Goal: Task Accomplishment & Management: Use online tool/utility

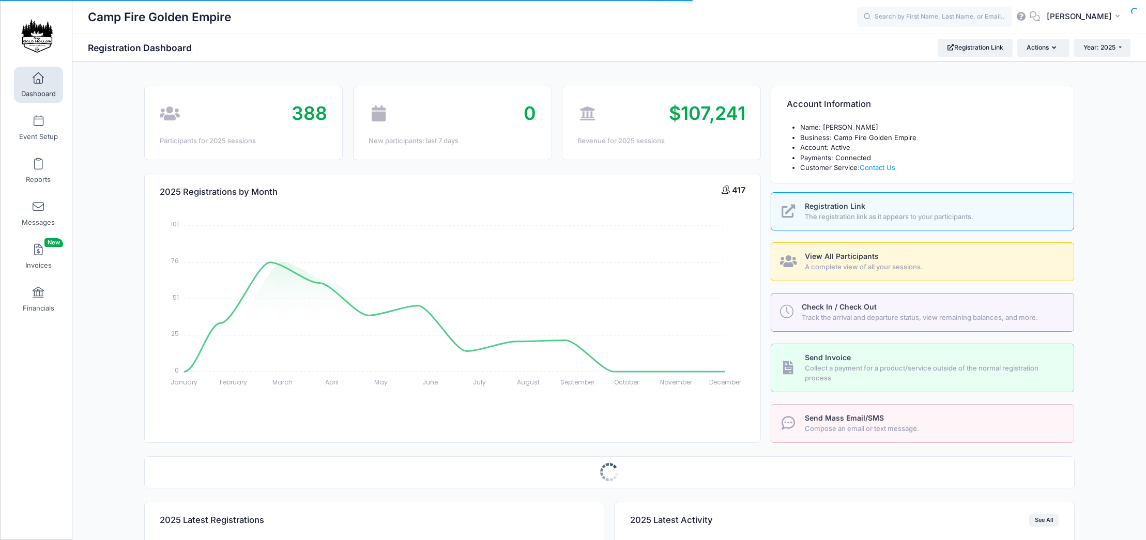
select select
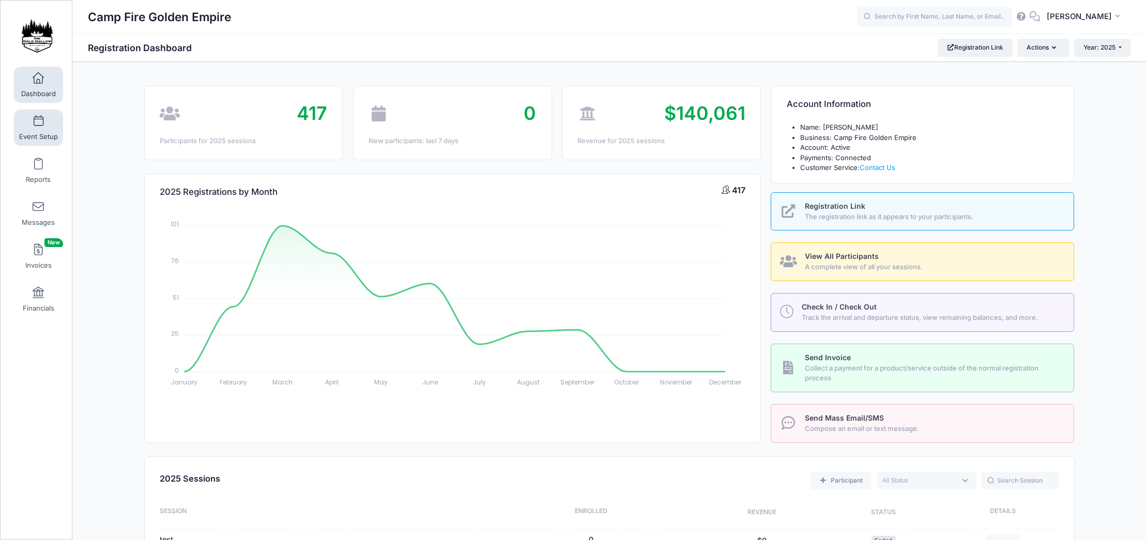
click at [40, 128] on link "Event Setup" at bounding box center [38, 128] width 49 height 36
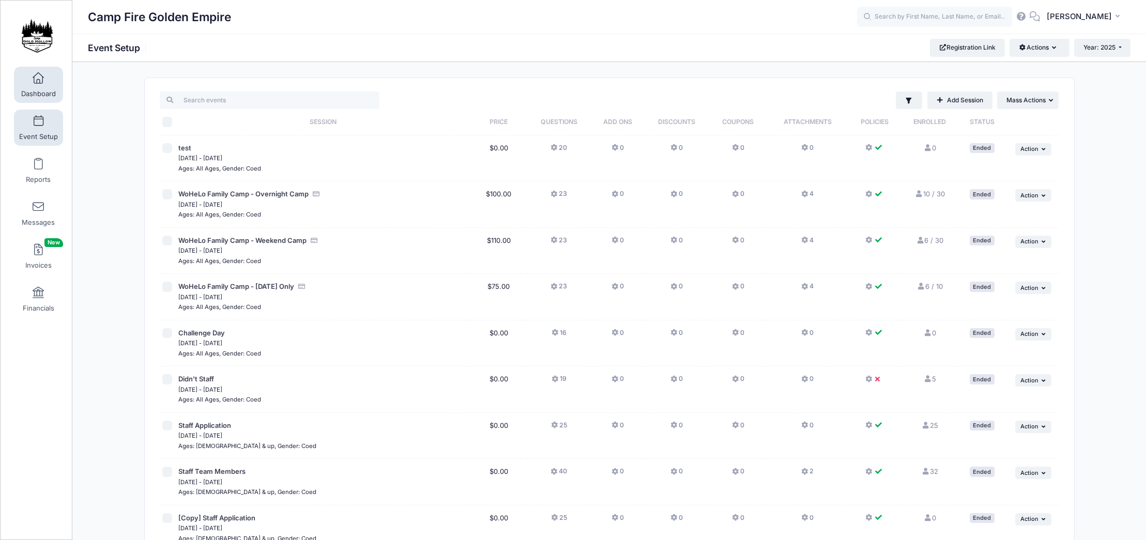
click at [40, 84] on link "Dashboard" at bounding box center [38, 85] width 49 height 36
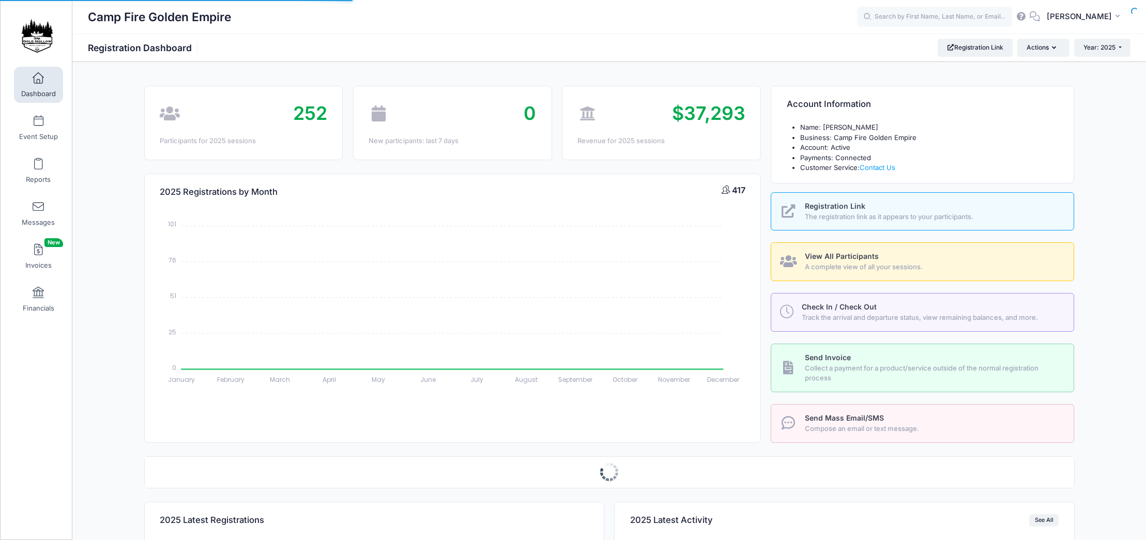
select select
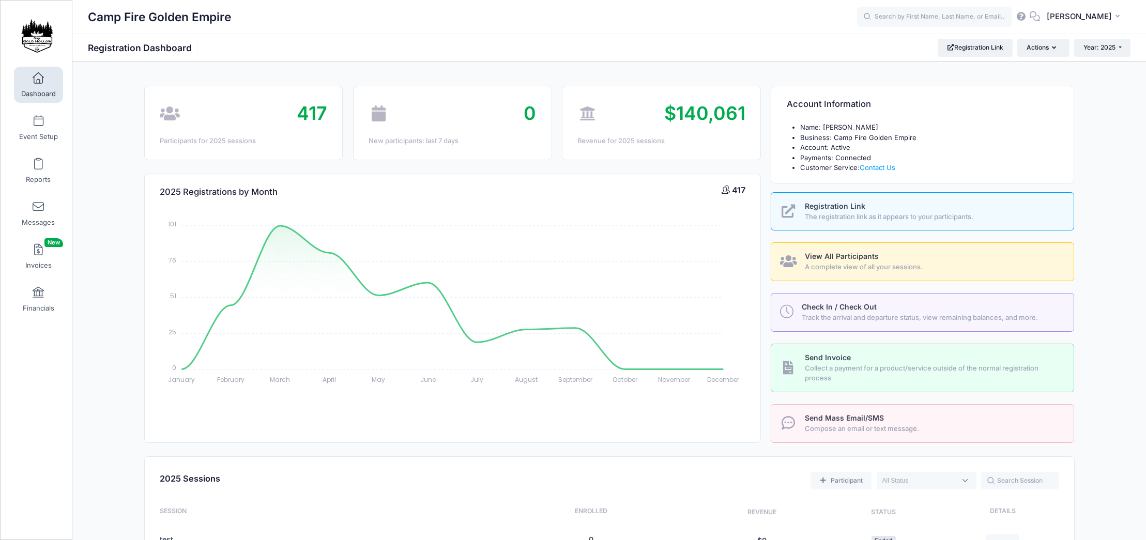
click at [854, 259] on span "View All Participants" at bounding box center [841, 256] width 74 height 9
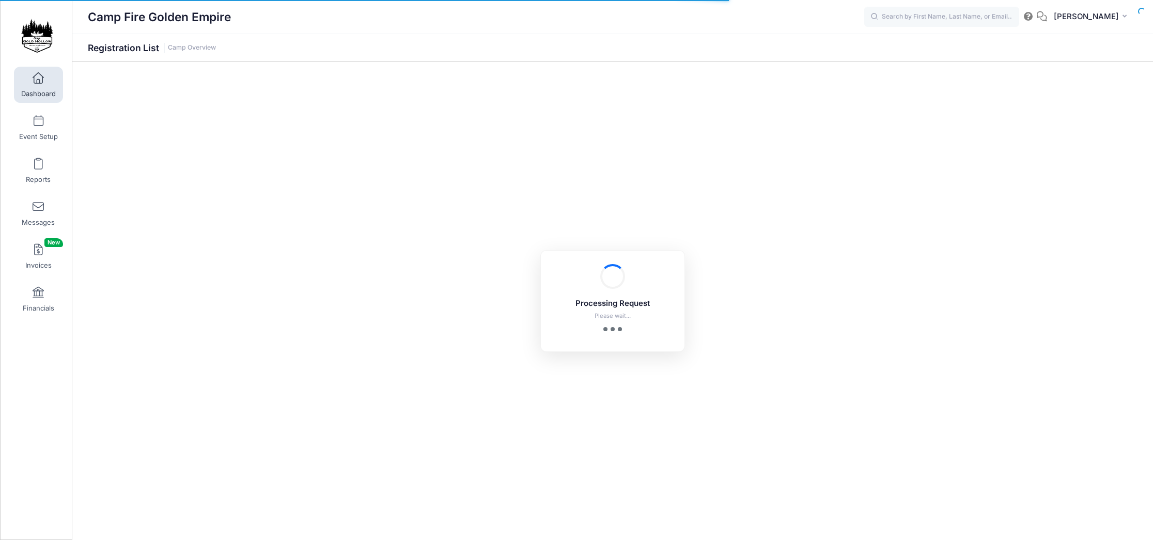
select select "10"
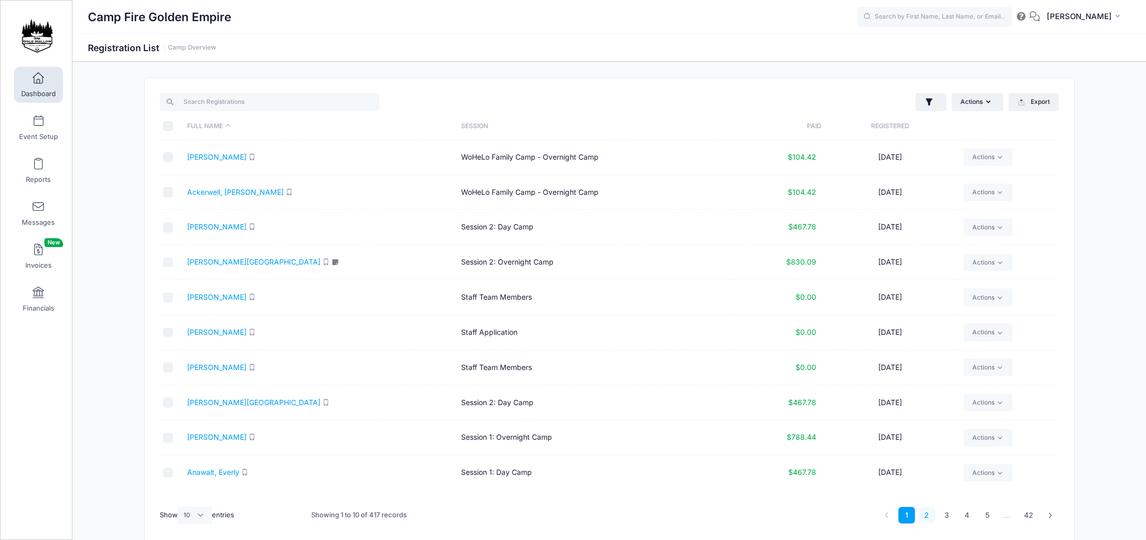
click at [929, 517] on link "2" at bounding box center [926, 515] width 17 height 17
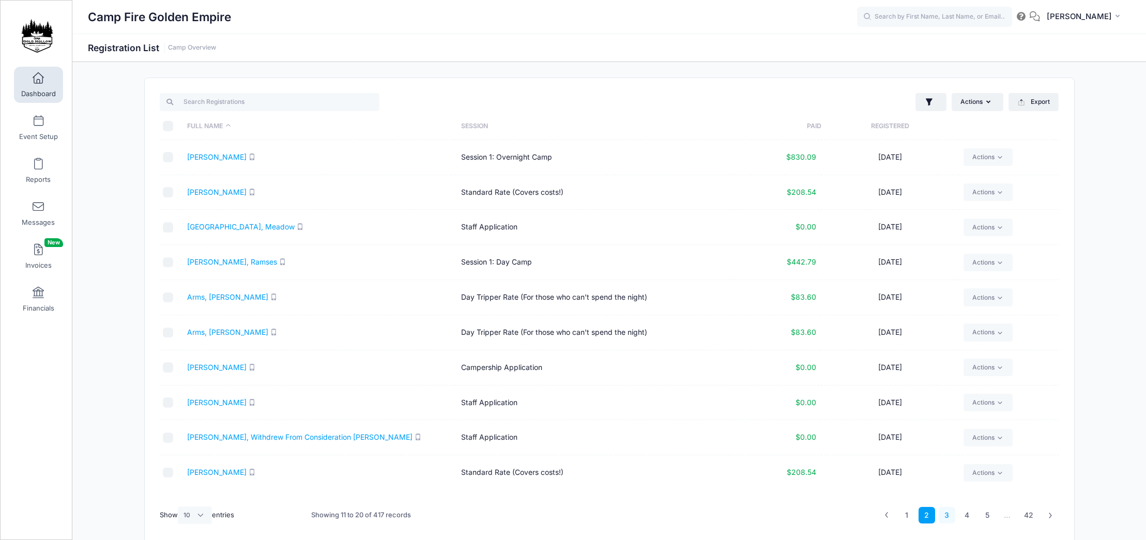
click at [948, 519] on link "3" at bounding box center [946, 515] width 17 height 17
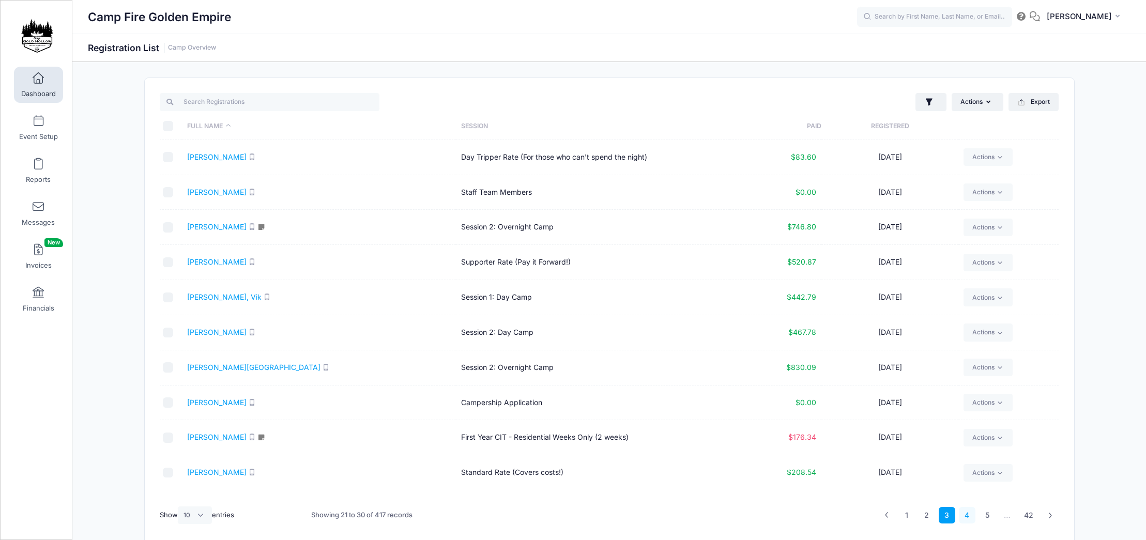
click at [967, 520] on link "4" at bounding box center [966, 515] width 17 height 17
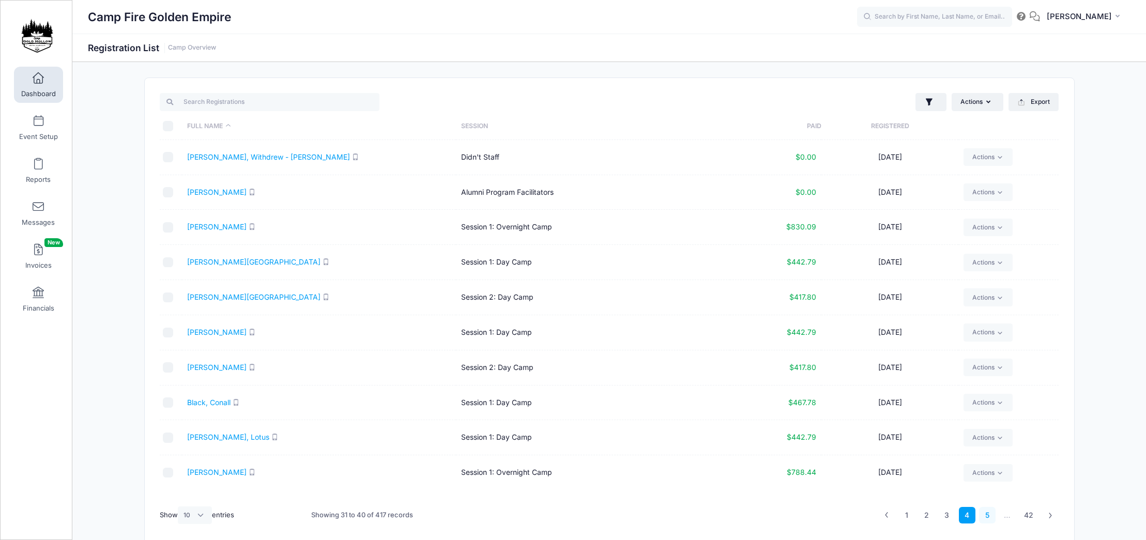
click at [984, 520] on link "5" at bounding box center [987, 515] width 17 height 17
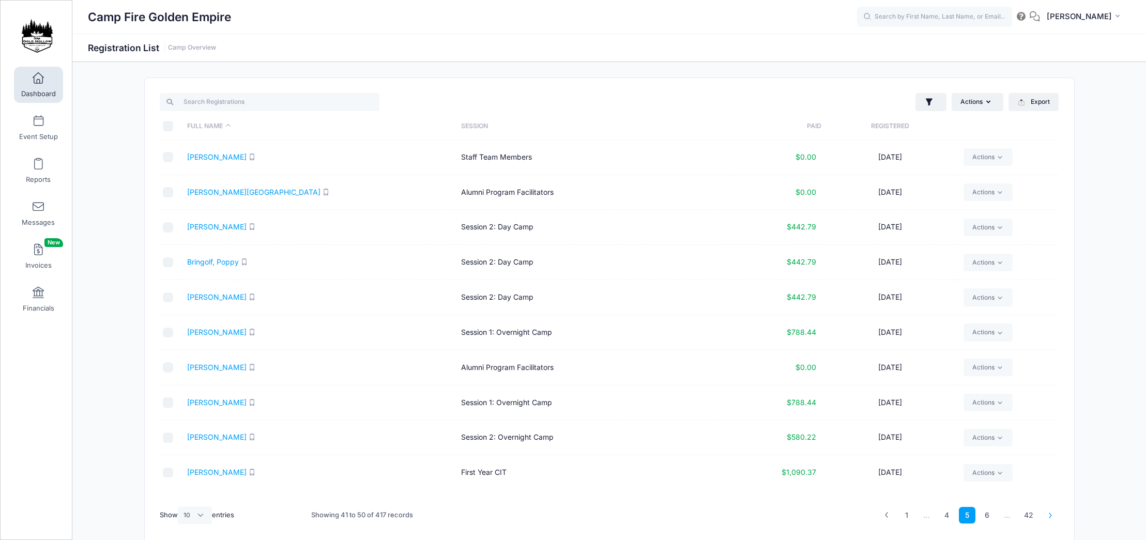
click at [1050, 519] on link at bounding box center [1050, 515] width 17 height 17
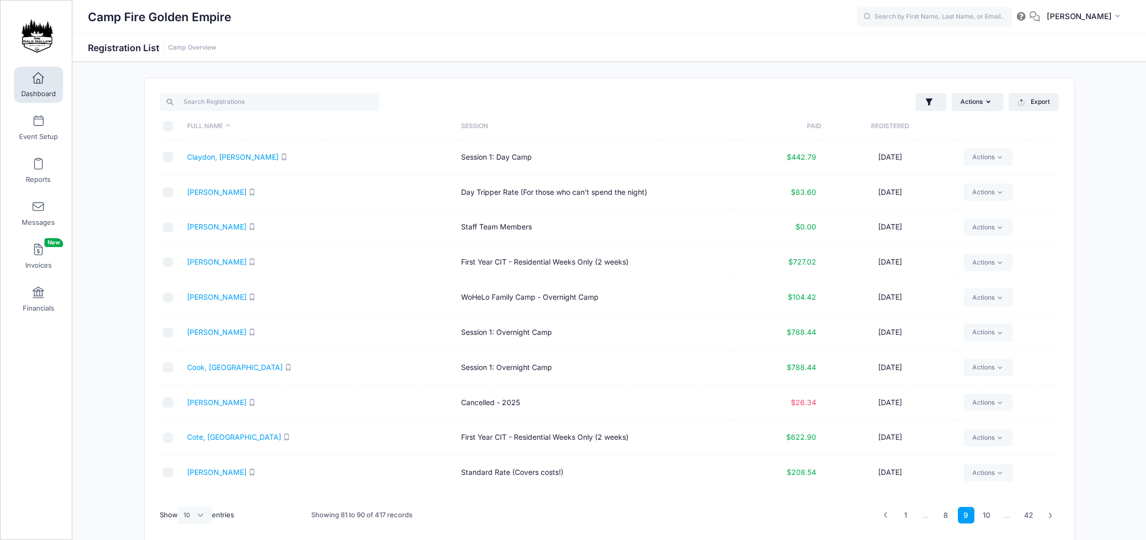
click at [1050, 519] on link at bounding box center [1050, 515] width 17 height 17
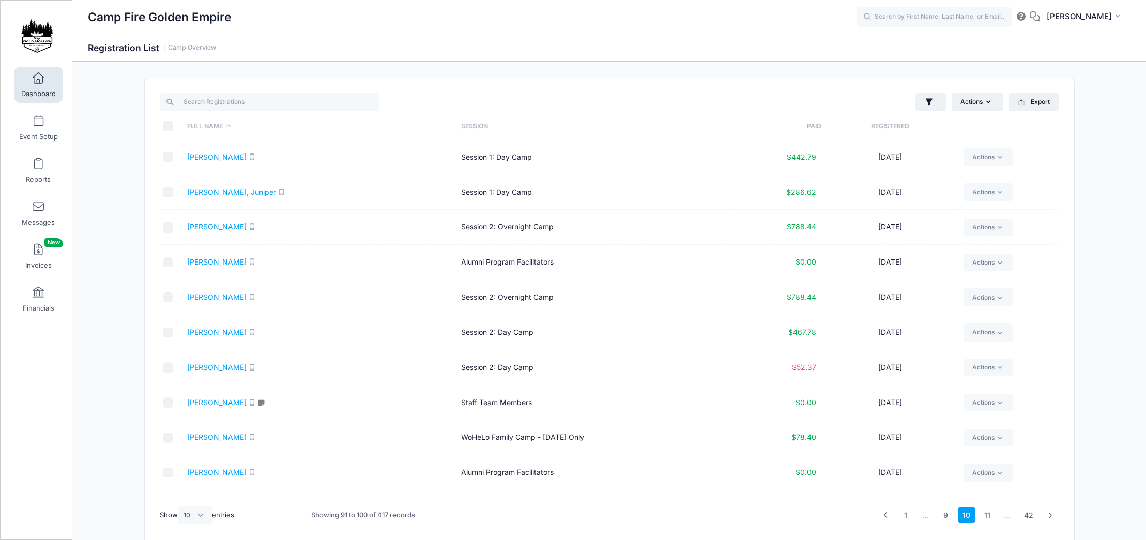
click at [1050, 519] on link at bounding box center [1050, 515] width 17 height 17
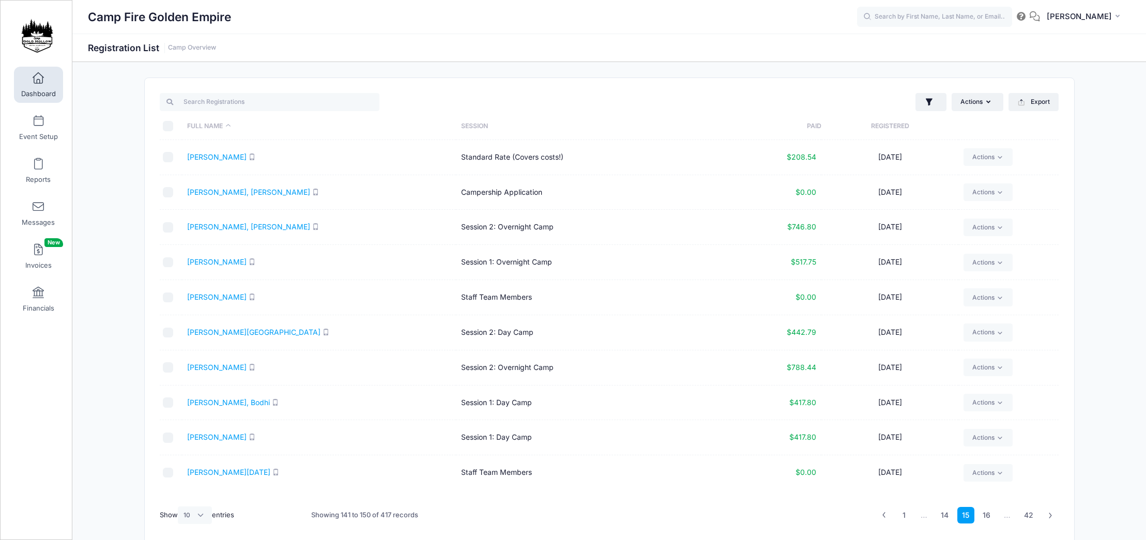
click at [1050, 519] on link at bounding box center [1050, 515] width 17 height 17
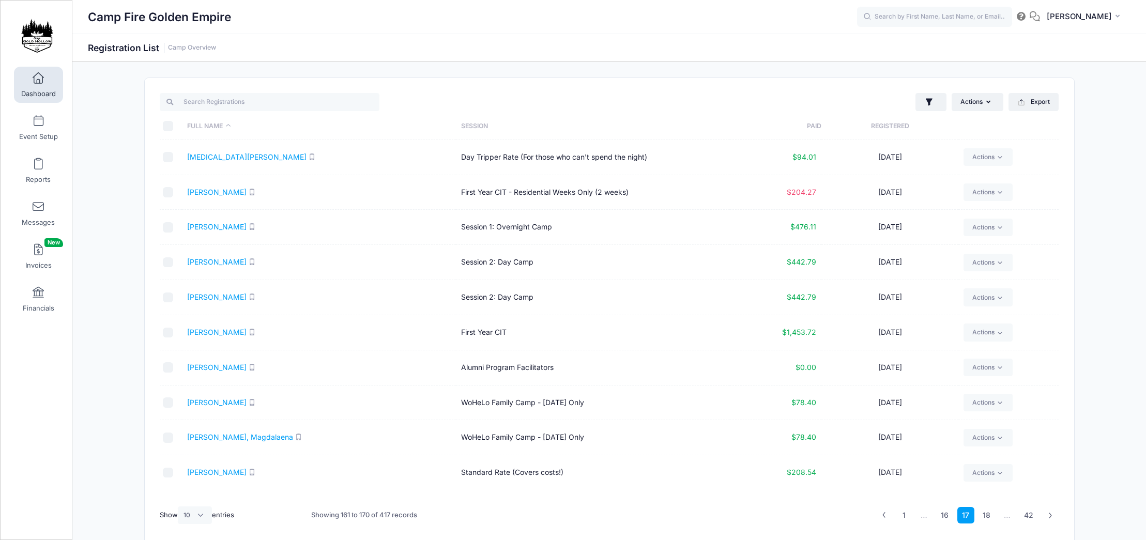
click at [1050, 519] on link at bounding box center [1050, 515] width 17 height 17
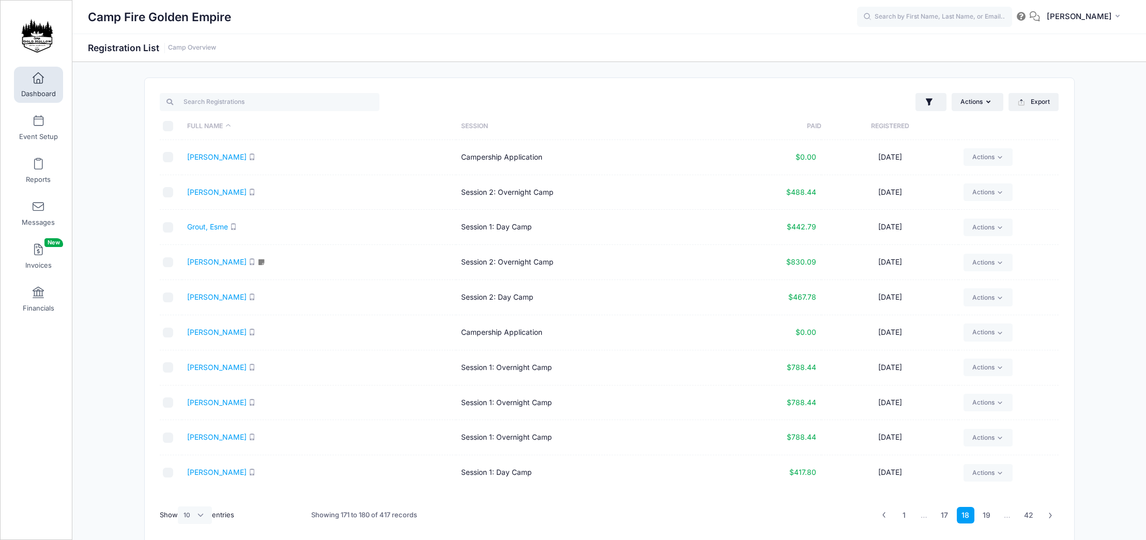
click at [1050, 519] on link at bounding box center [1050, 515] width 17 height 17
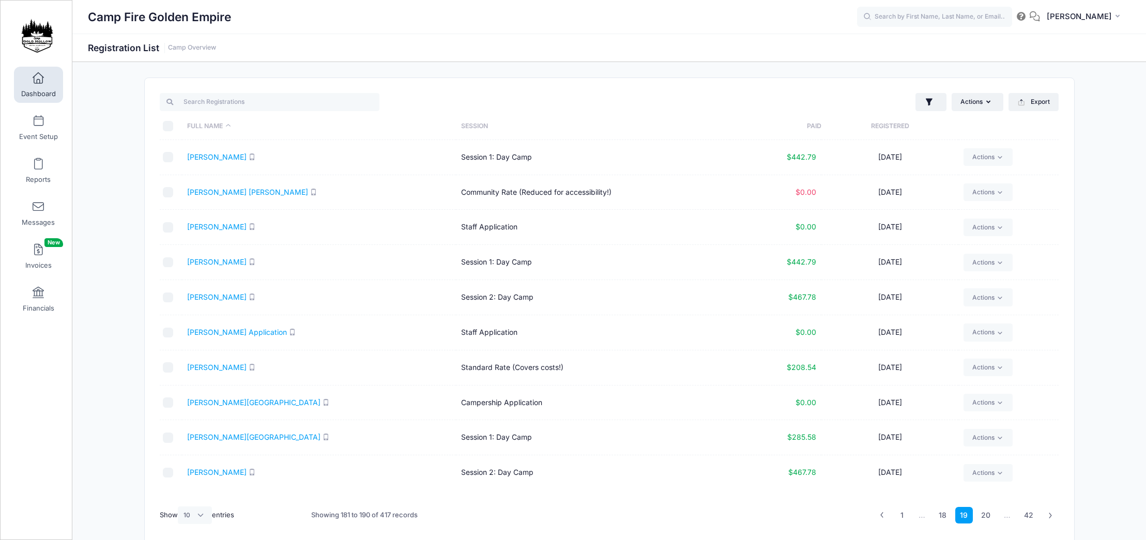
click at [1050, 519] on link at bounding box center [1050, 515] width 17 height 17
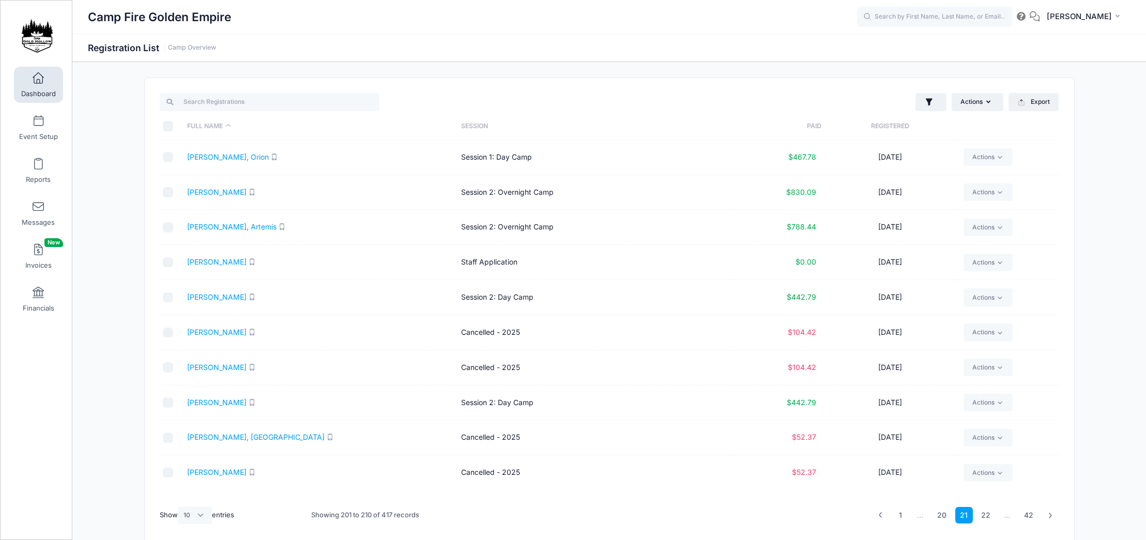
click at [1050, 519] on link at bounding box center [1050, 515] width 17 height 17
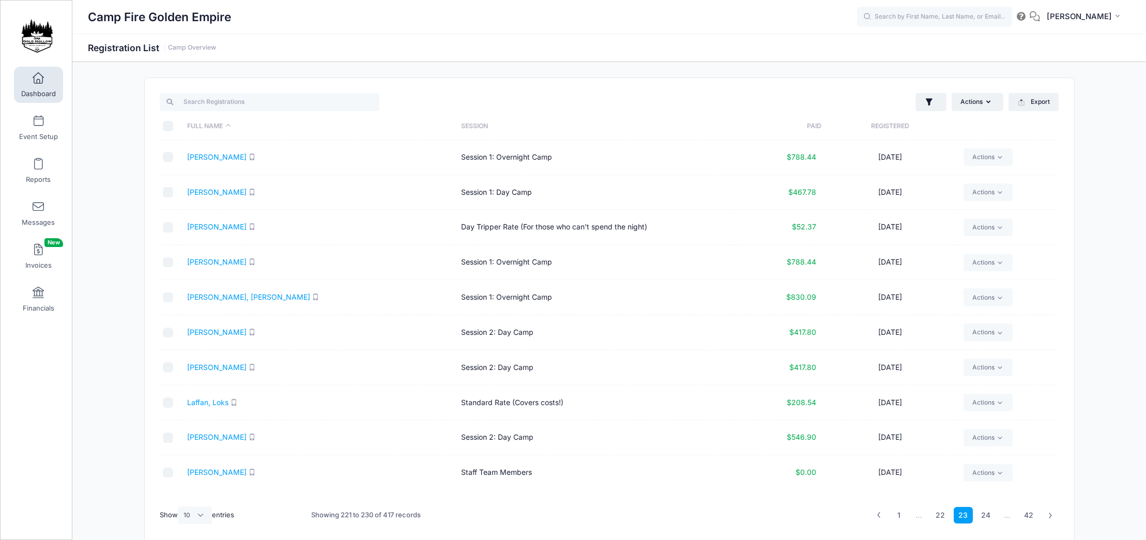
click at [1050, 519] on link at bounding box center [1050, 515] width 17 height 17
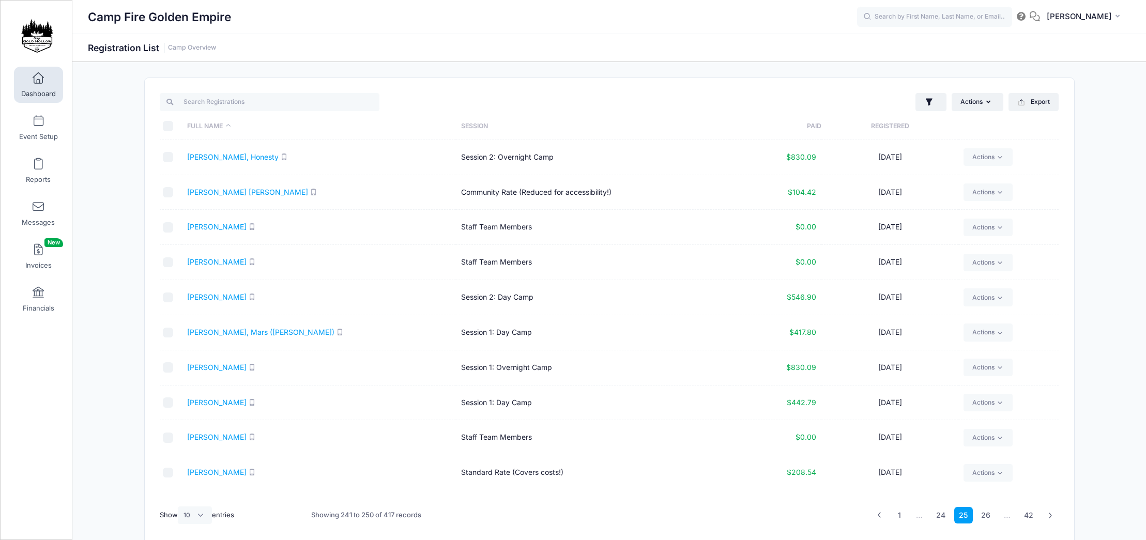
click at [1050, 519] on link at bounding box center [1050, 515] width 17 height 17
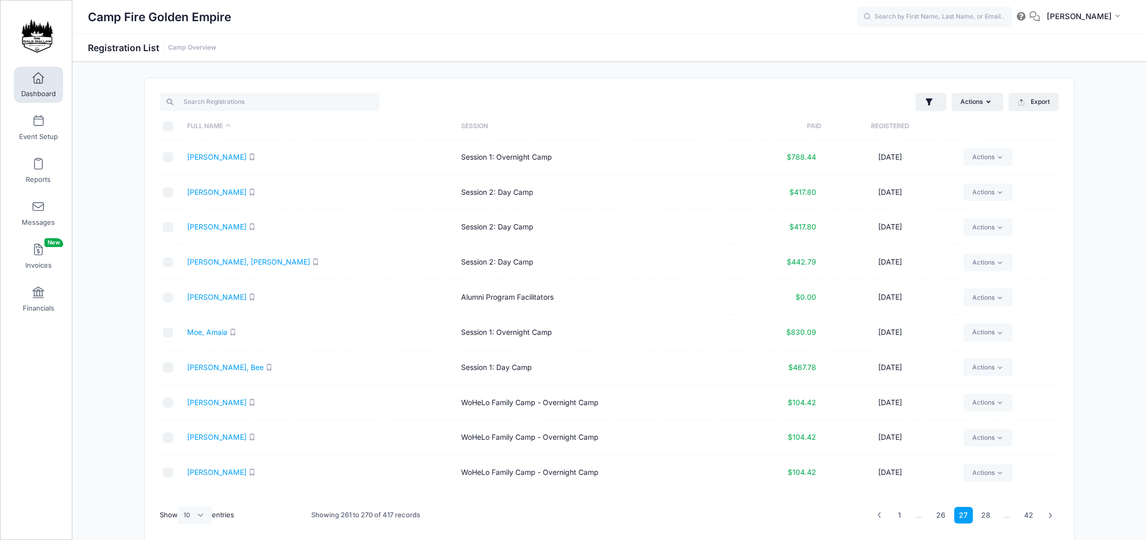
click at [1050, 519] on link at bounding box center [1050, 515] width 17 height 17
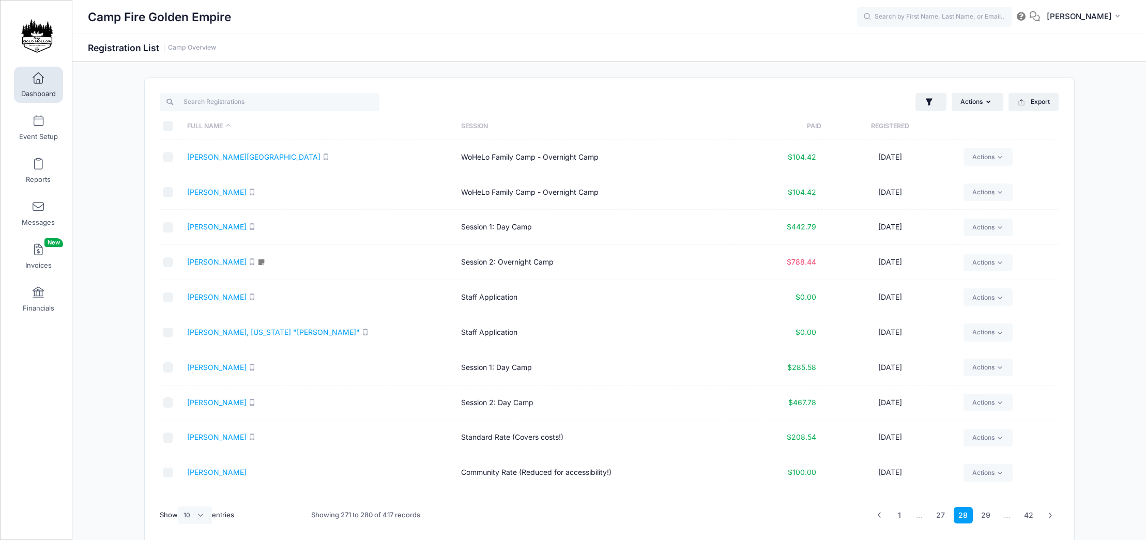
click at [1050, 519] on link at bounding box center [1050, 515] width 17 height 17
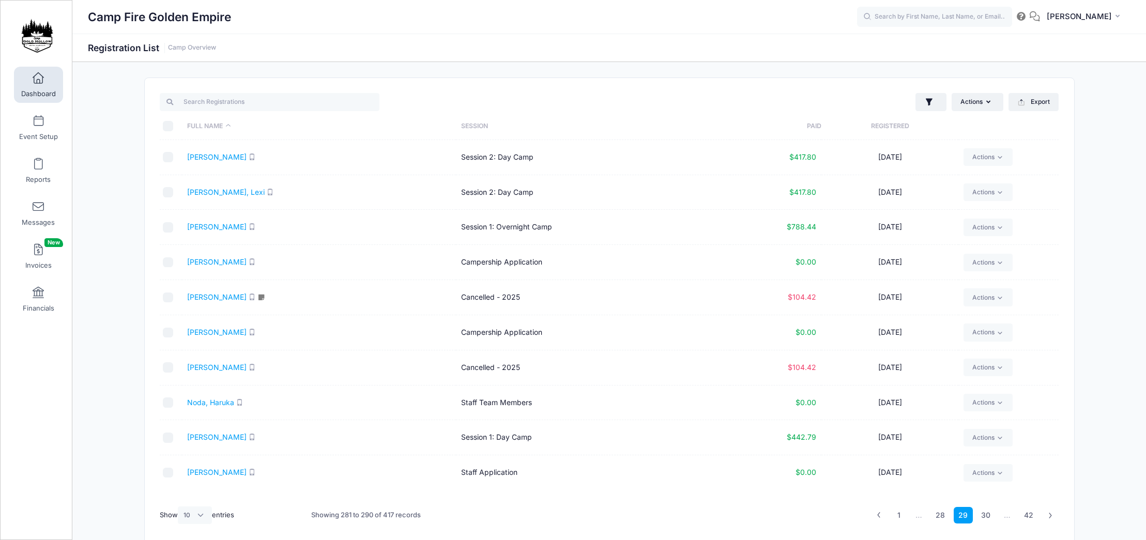
click at [1050, 519] on link at bounding box center [1050, 515] width 17 height 17
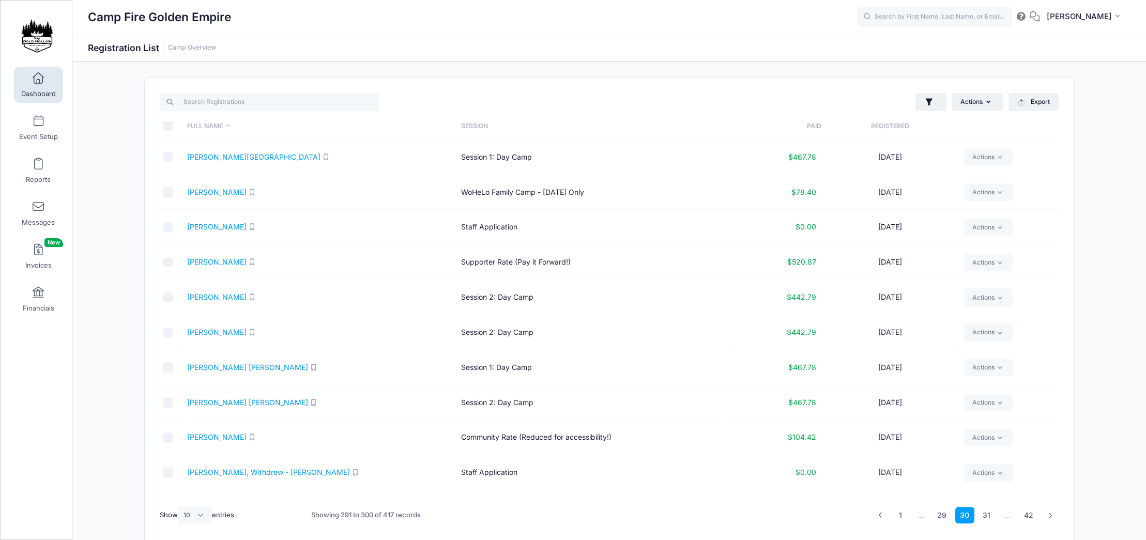
click at [1050, 519] on link at bounding box center [1050, 515] width 17 height 17
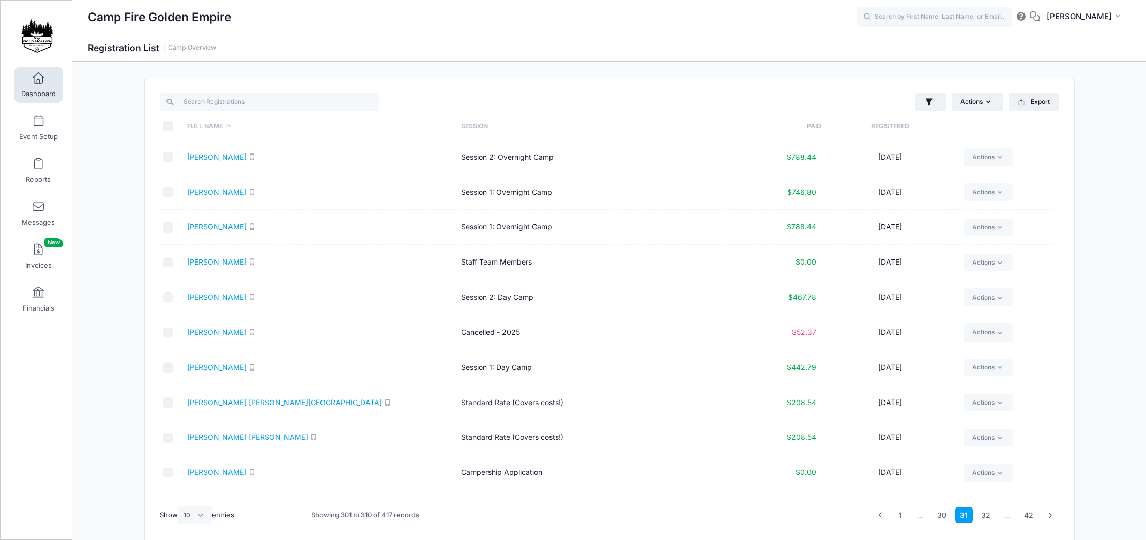
click at [1050, 519] on link at bounding box center [1050, 515] width 17 height 17
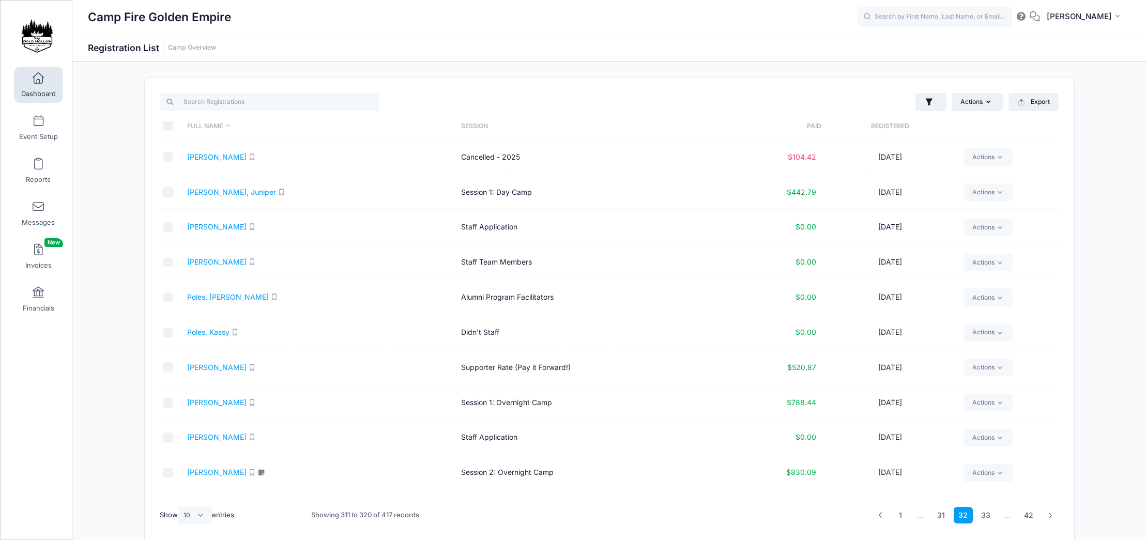
click at [1050, 519] on link at bounding box center [1050, 515] width 17 height 17
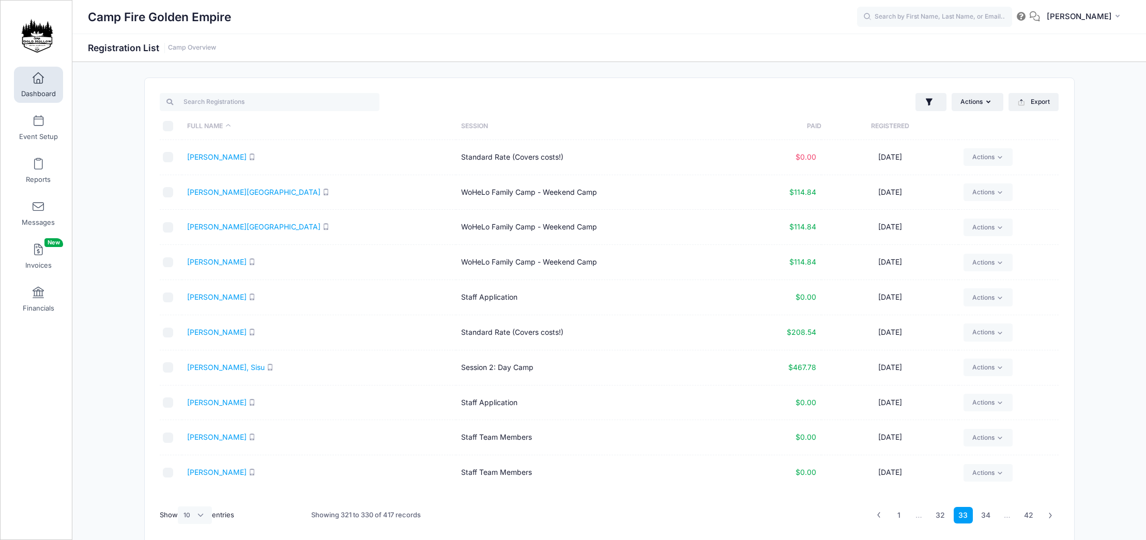
click at [1050, 519] on link at bounding box center [1050, 515] width 17 height 17
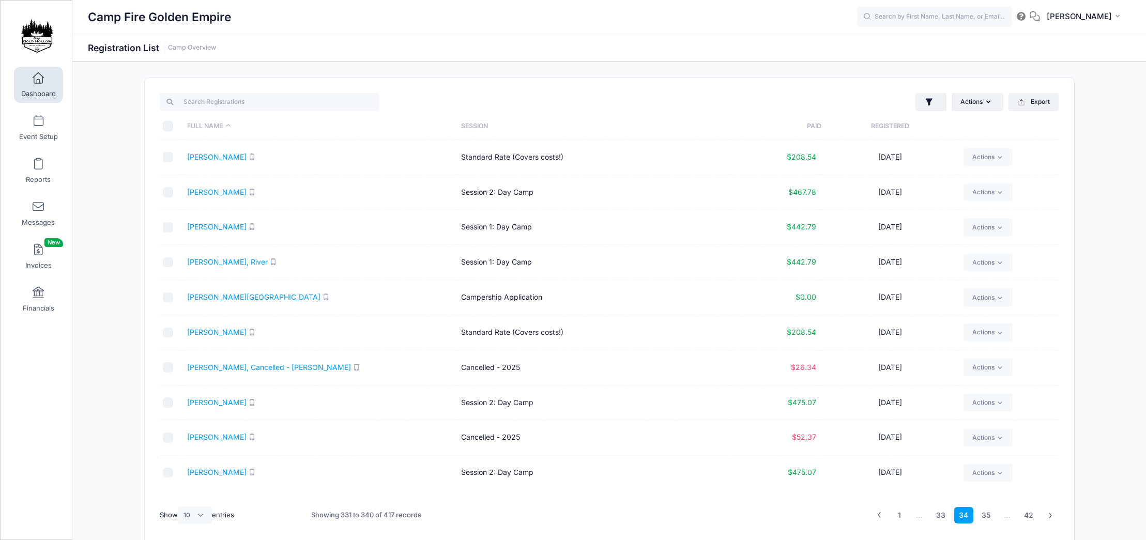
click at [1050, 519] on link at bounding box center [1050, 515] width 17 height 17
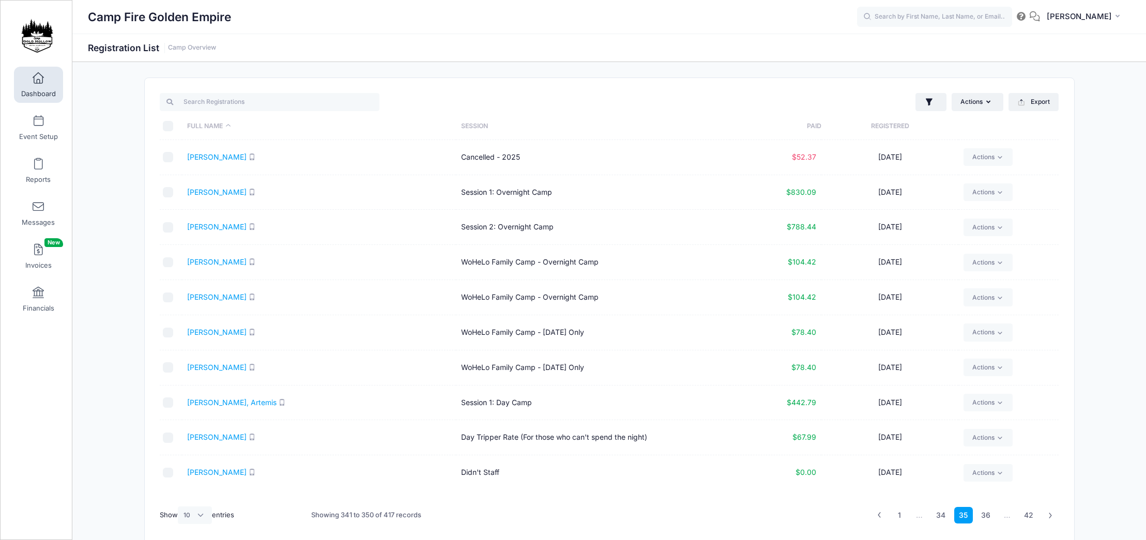
click at [1050, 519] on link at bounding box center [1050, 515] width 17 height 17
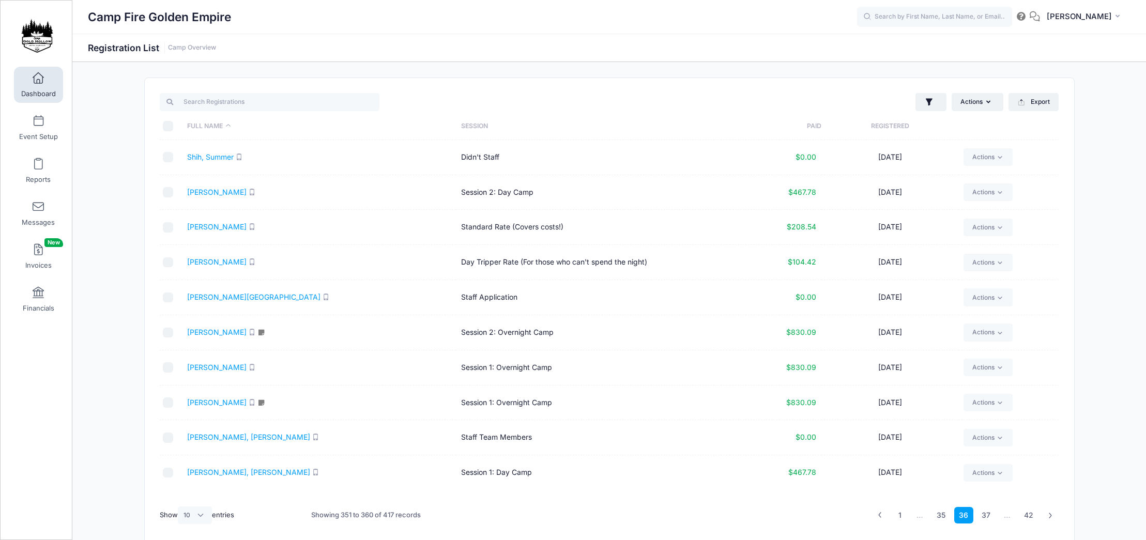
click at [1050, 519] on link at bounding box center [1050, 515] width 17 height 17
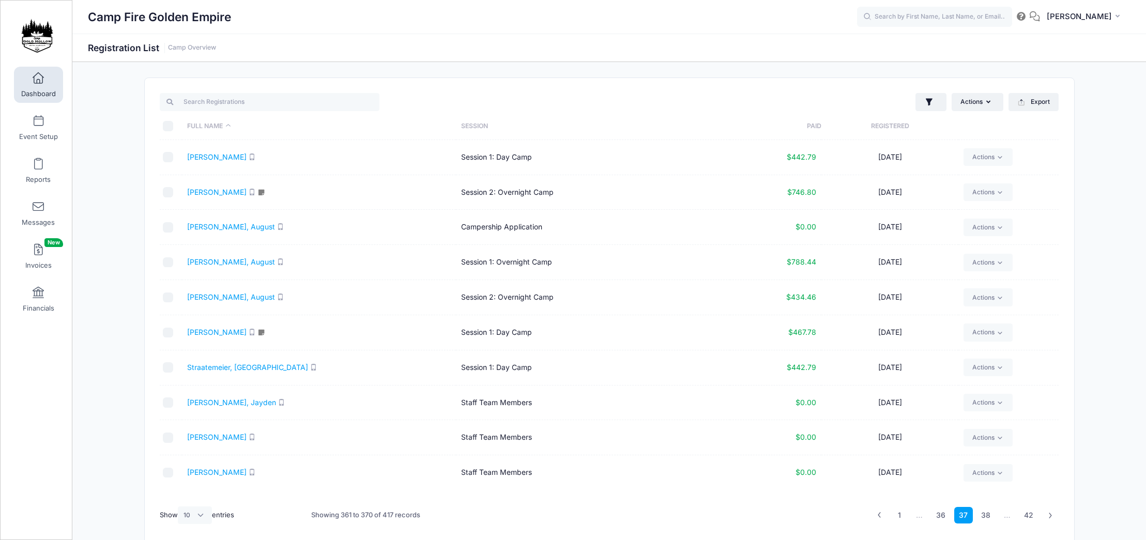
click at [1050, 519] on link at bounding box center [1050, 515] width 17 height 17
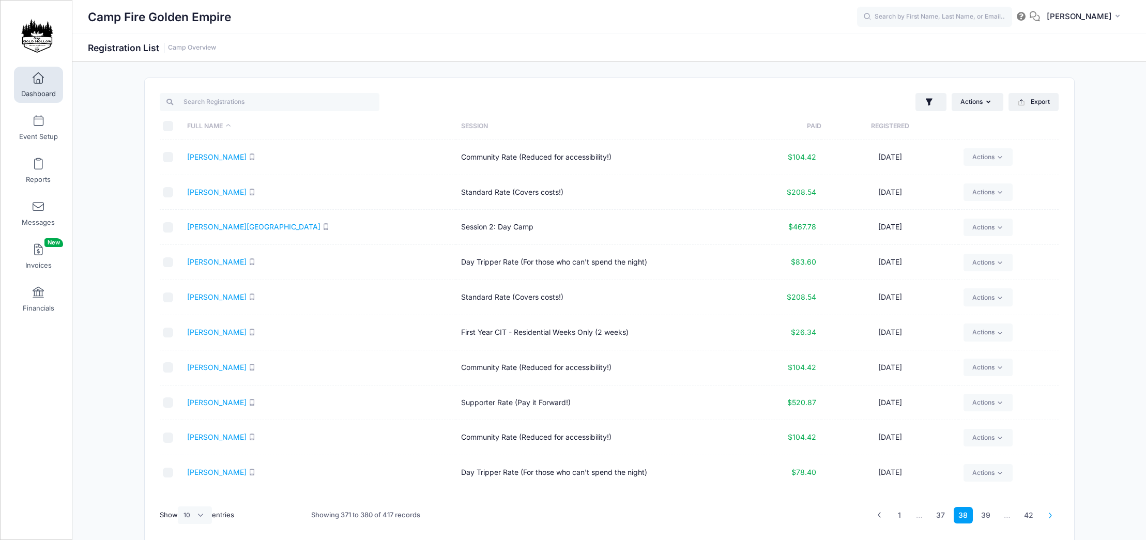
click at [1051, 518] on link at bounding box center [1050, 515] width 17 height 17
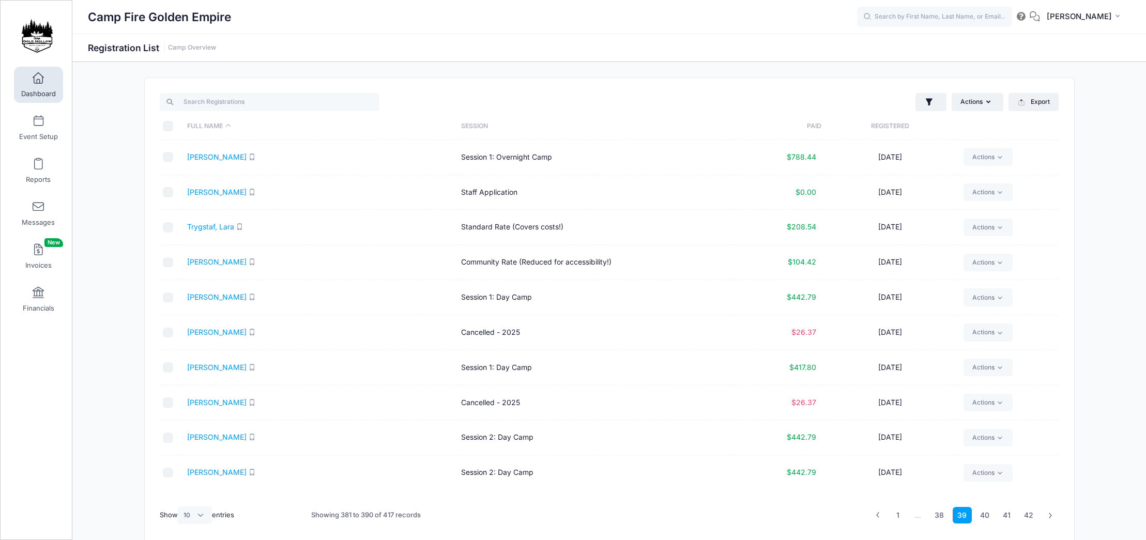
click at [1051, 518] on link at bounding box center [1050, 515] width 17 height 17
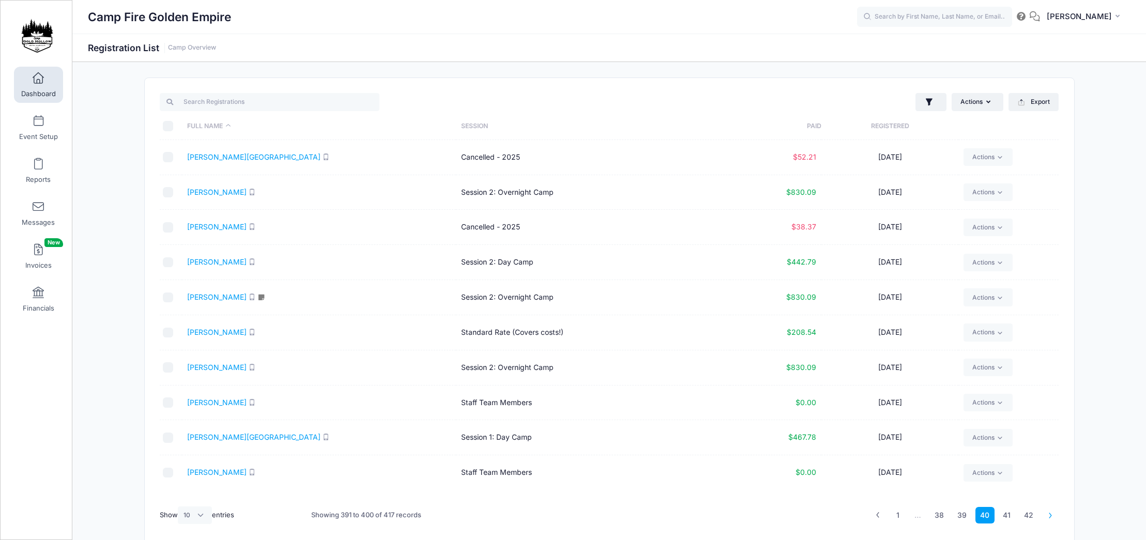
click at [1049, 518] on icon at bounding box center [1050, 515] width 6 height 6
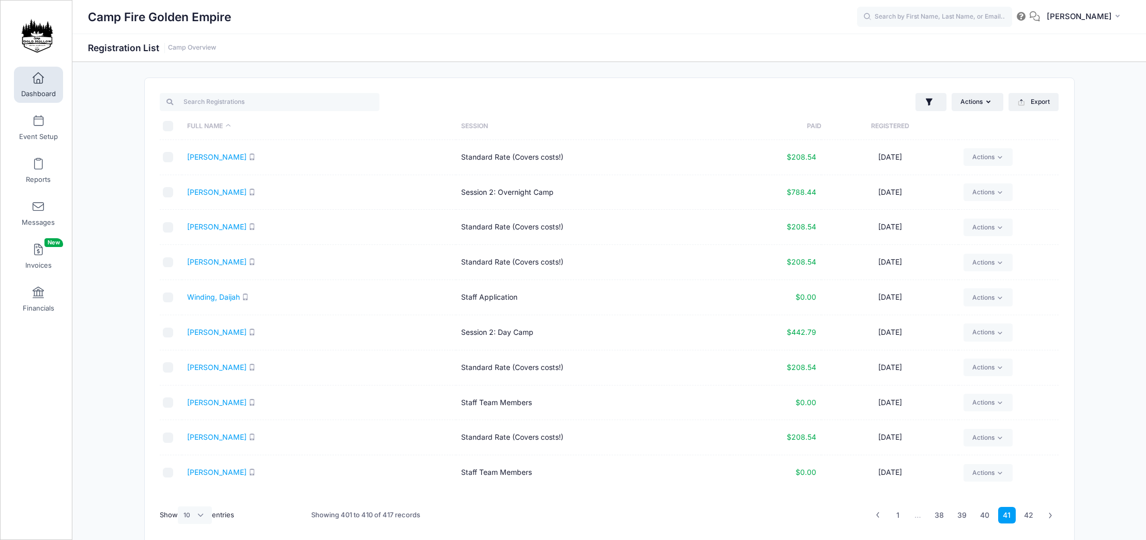
click at [1049, 518] on icon at bounding box center [1050, 515] width 6 height 6
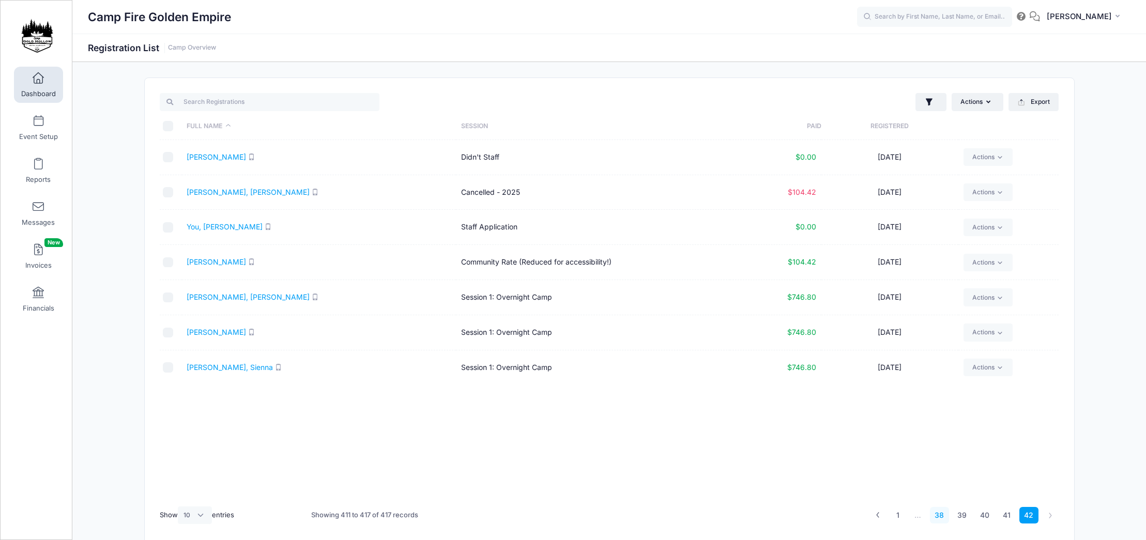
click at [945, 518] on link "38" at bounding box center [940, 515] width 20 height 17
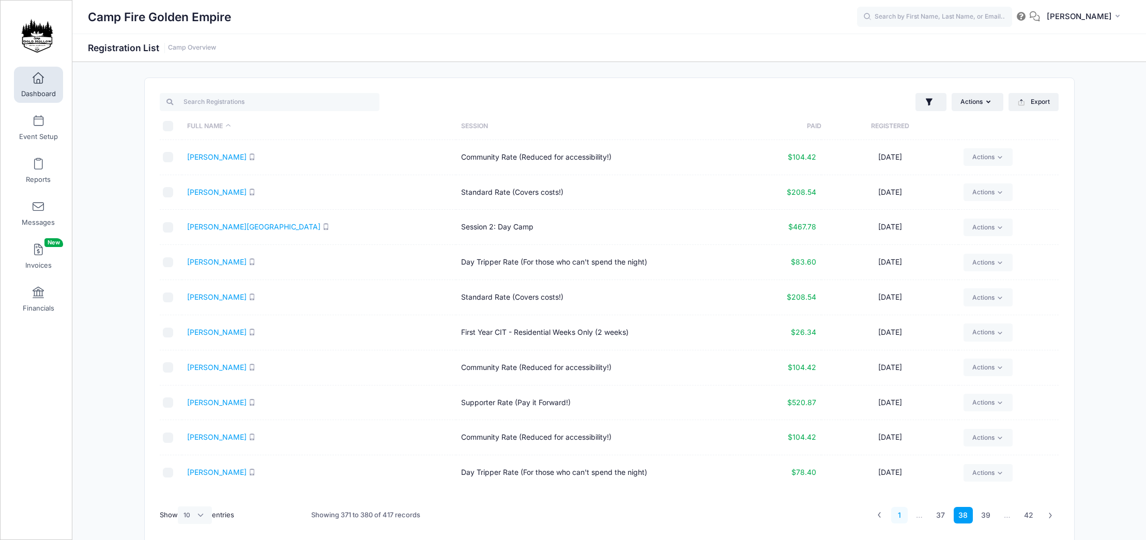
click at [902, 518] on link "1" at bounding box center [899, 515] width 17 height 17
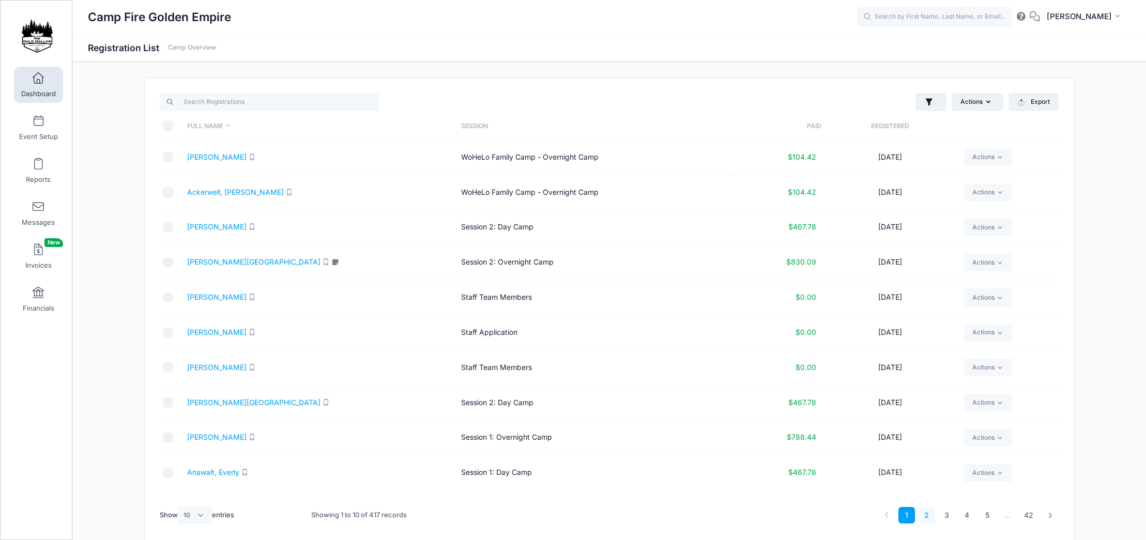
click at [933, 518] on link "2" at bounding box center [926, 515] width 17 height 17
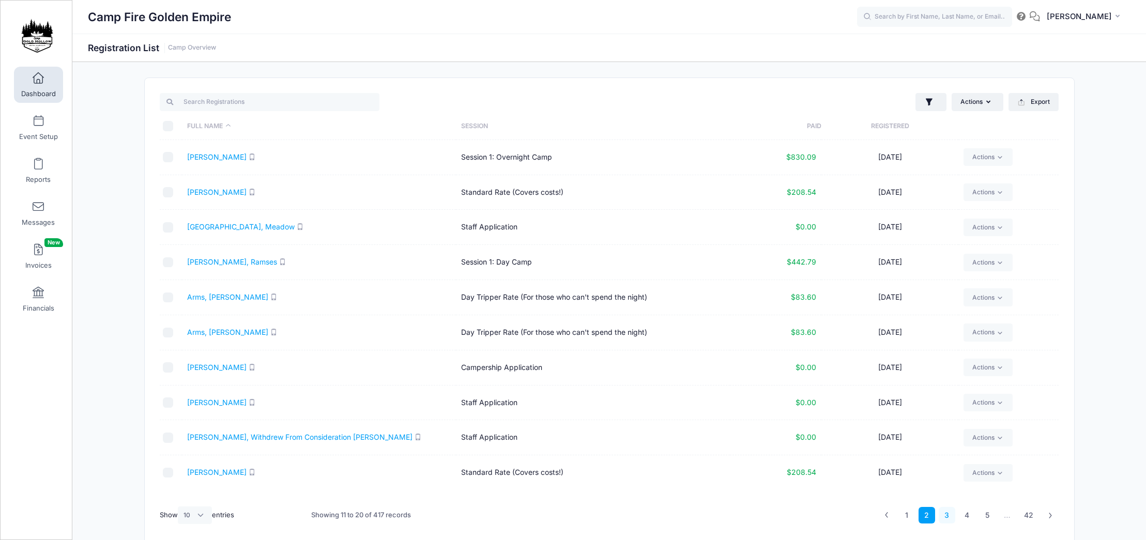
click at [952, 517] on link "3" at bounding box center [946, 515] width 17 height 17
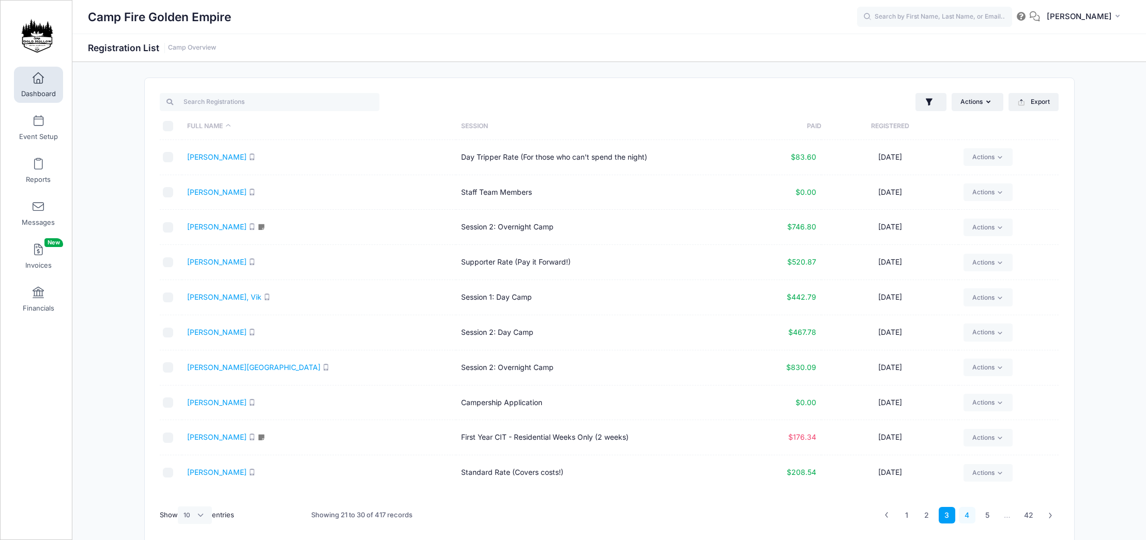
click at [973, 514] on link "4" at bounding box center [966, 515] width 17 height 17
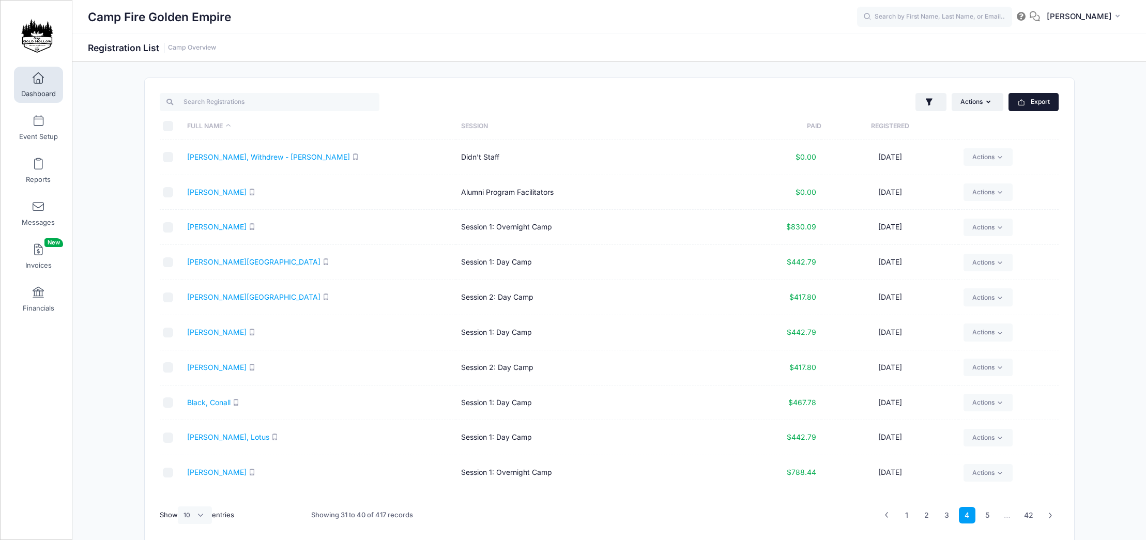
click at [1035, 105] on button "Export" at bounding box center [1033, 102] width 50 height 18
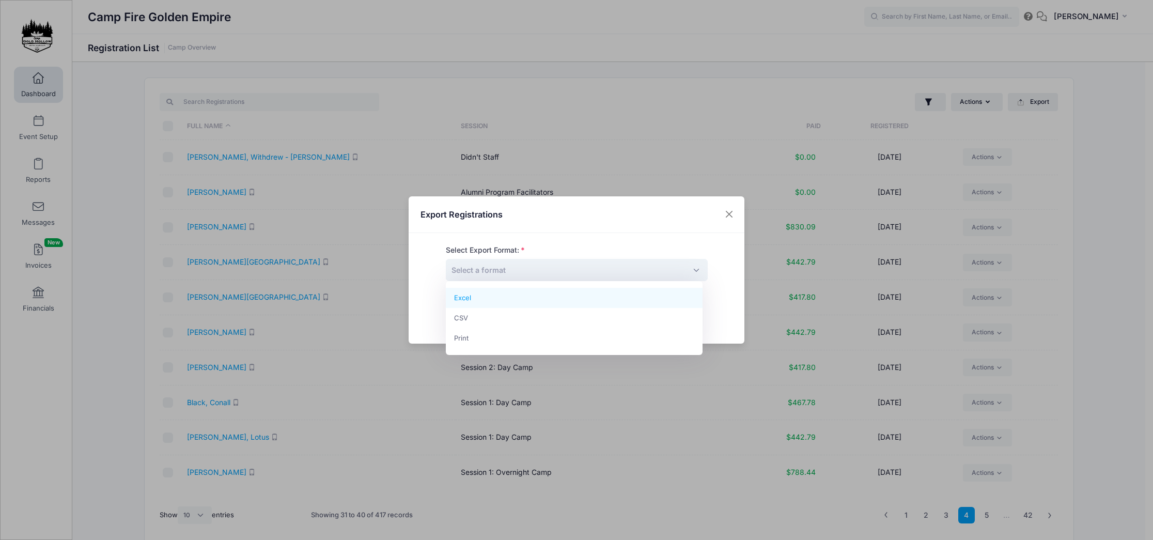
click at [615, 277] on span "Select a format" at bounding box center [577, 270] width 262 height 22
select select "excel"
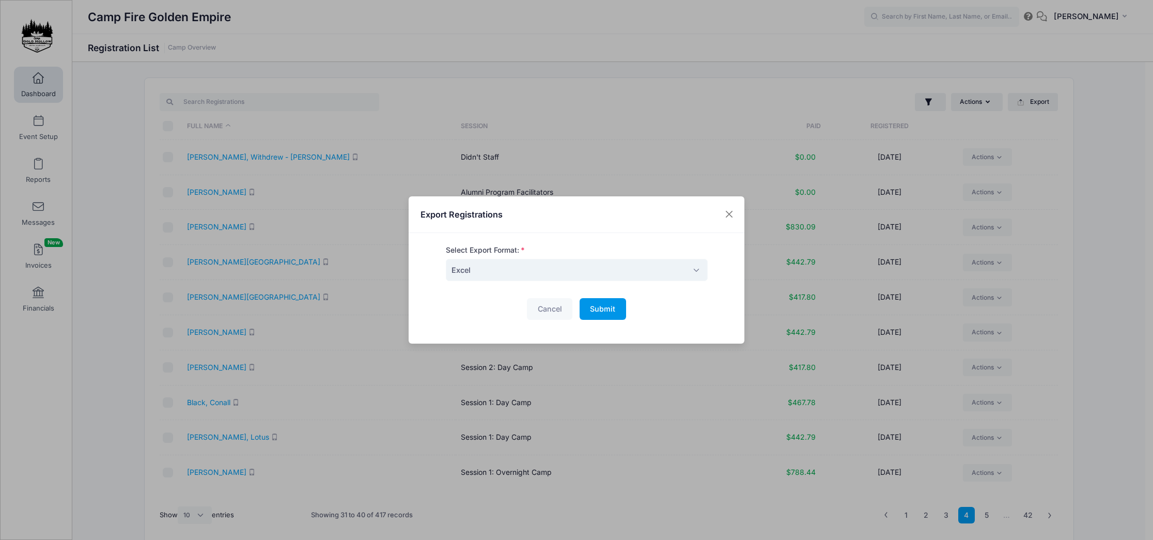
click at [602, 313] on span "Submit" at bounding box center [602, 308] width 25 height 9
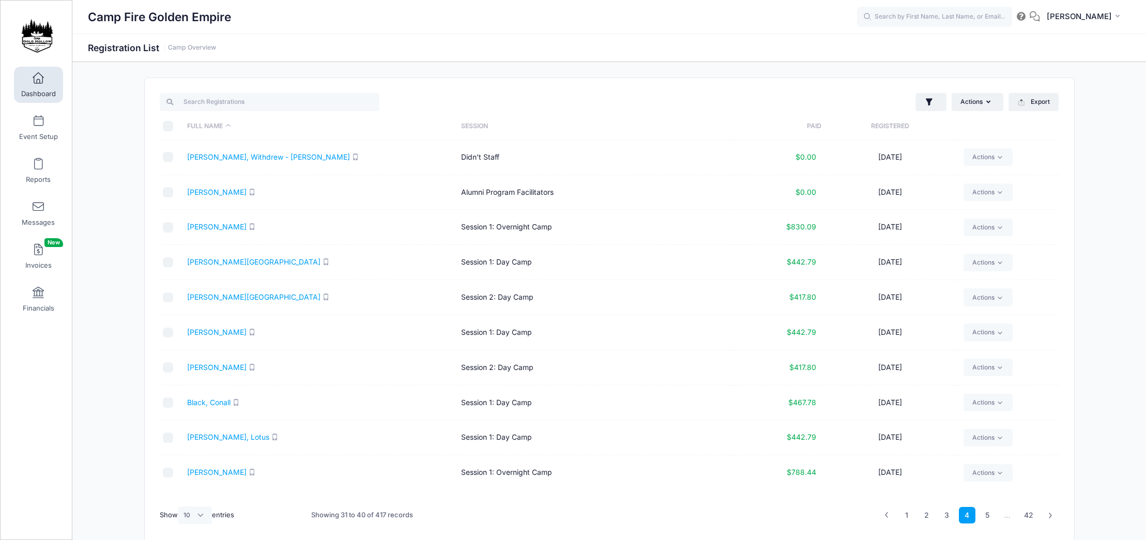
click at [38, 80] on span at bounding box center [38, 78] width 0 height 11
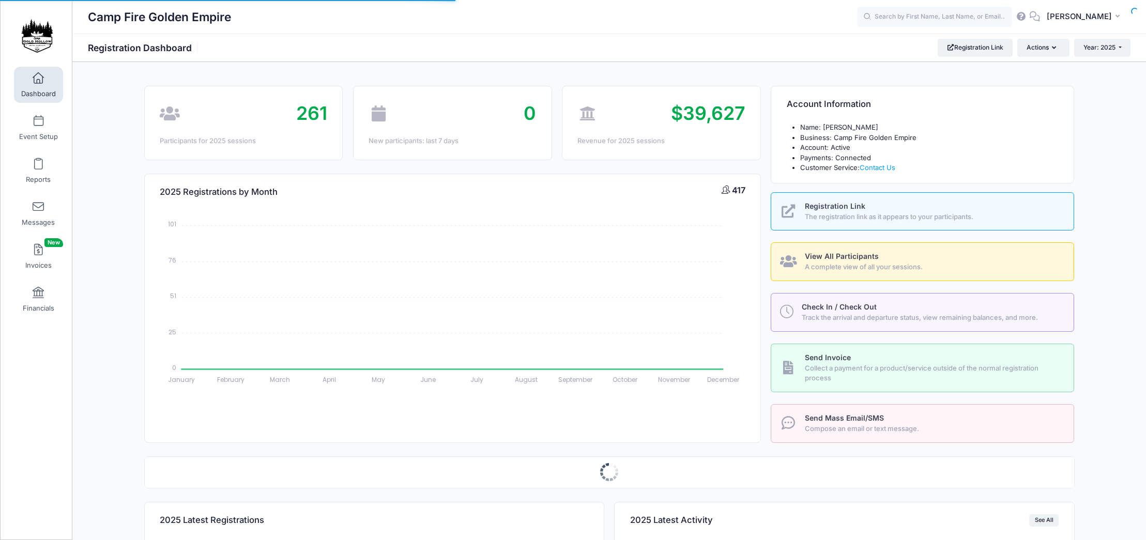
select select
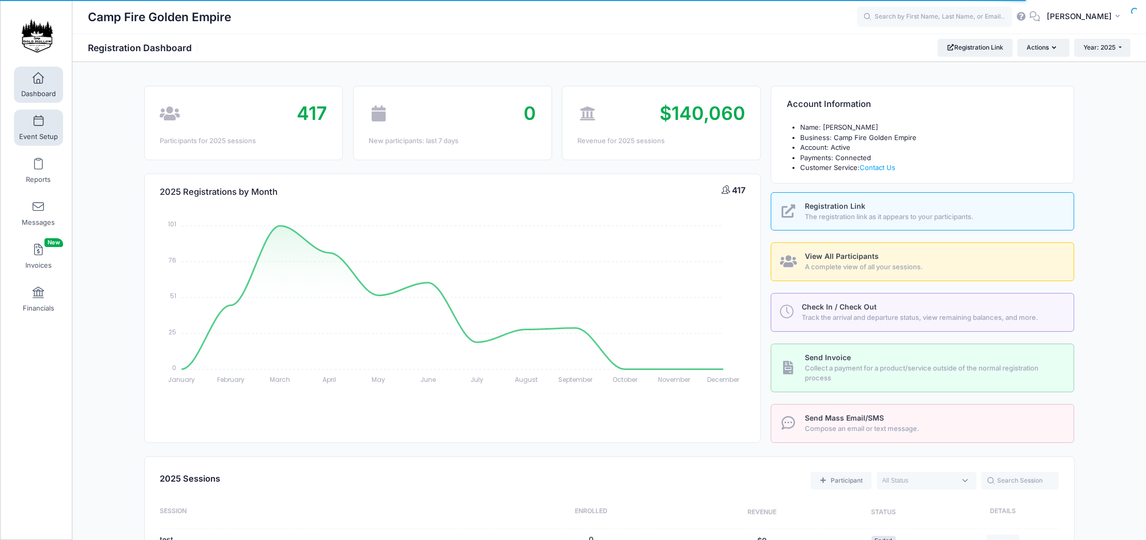
click at [38, 130] on link "Event Setup" at bounding box center [38, 128] width 49 height 36
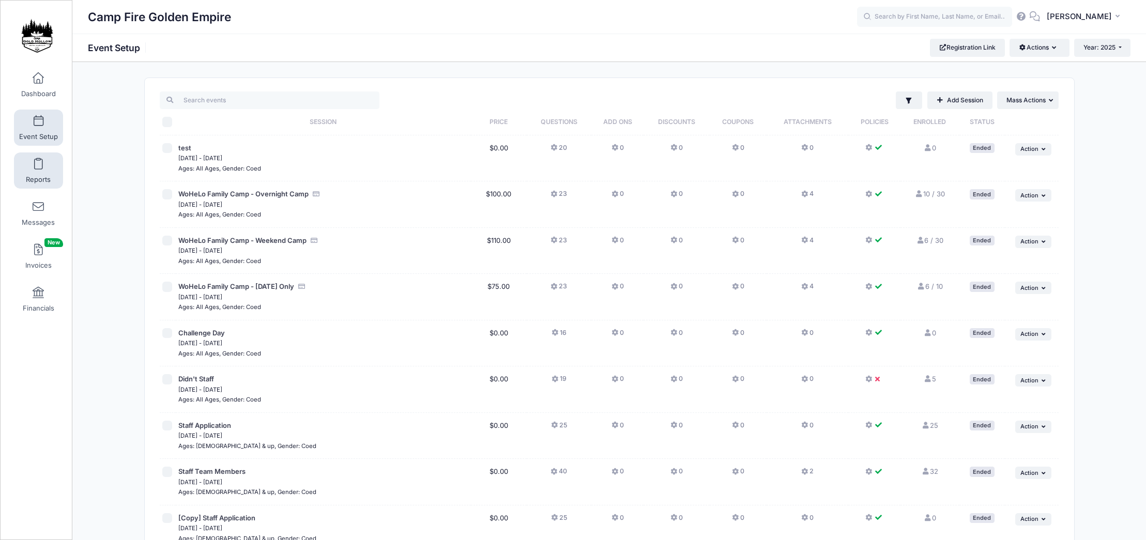
click at [26, 176] on span "Reports" at bounding box center [38, 179] width 25 height 9
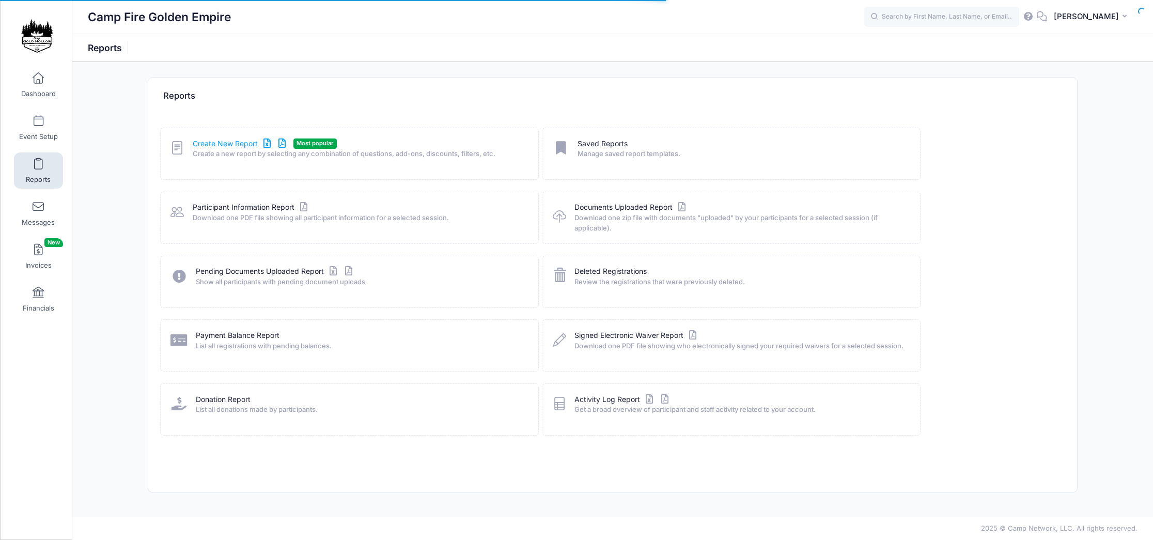
click at [238, 145] on link "Create New Report" at bounding box center [241, 143] width 96 height 11
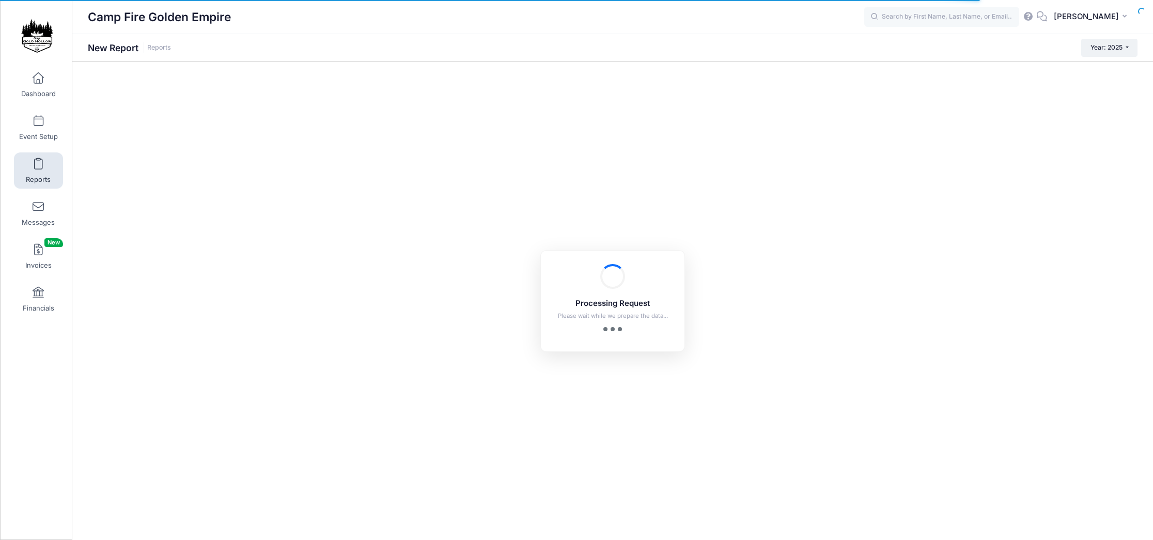
checkbox input "true"
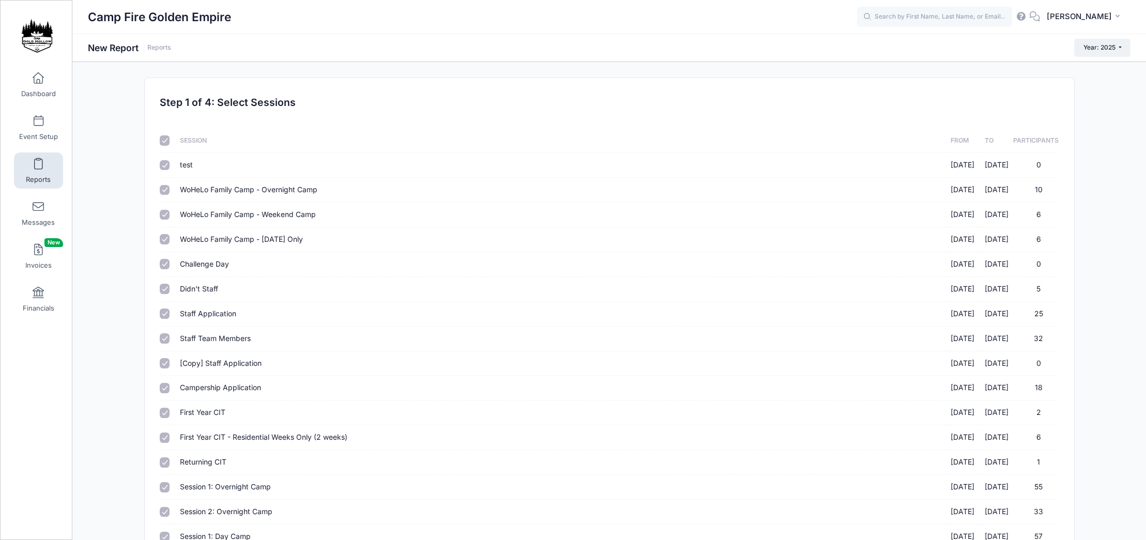
click at [165, 143] on input "checkbox" at bounding box center [165, 140] width 10 height 10
checkbox input "false"
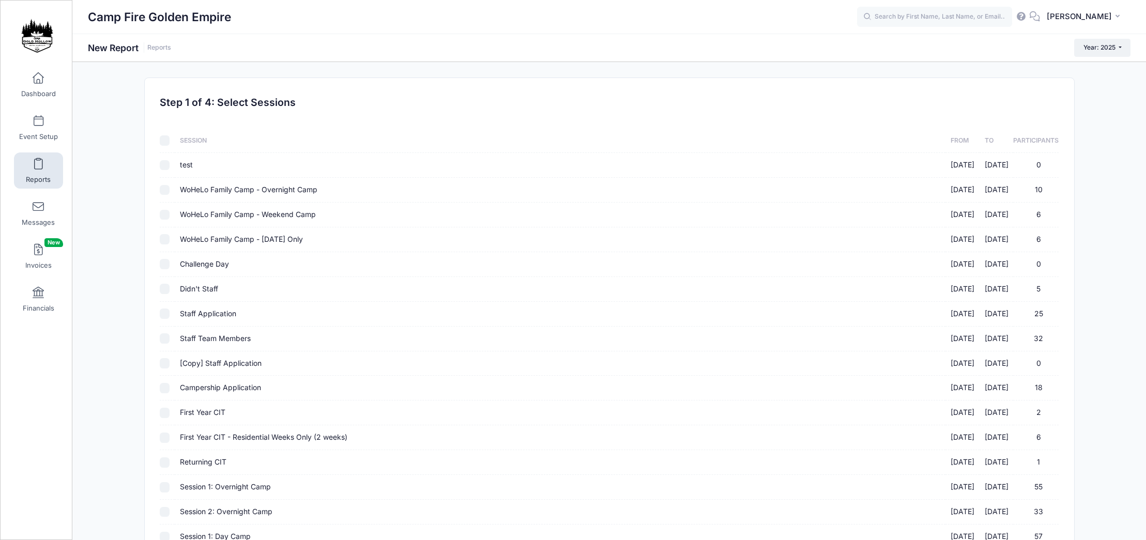
checkbox input "false"
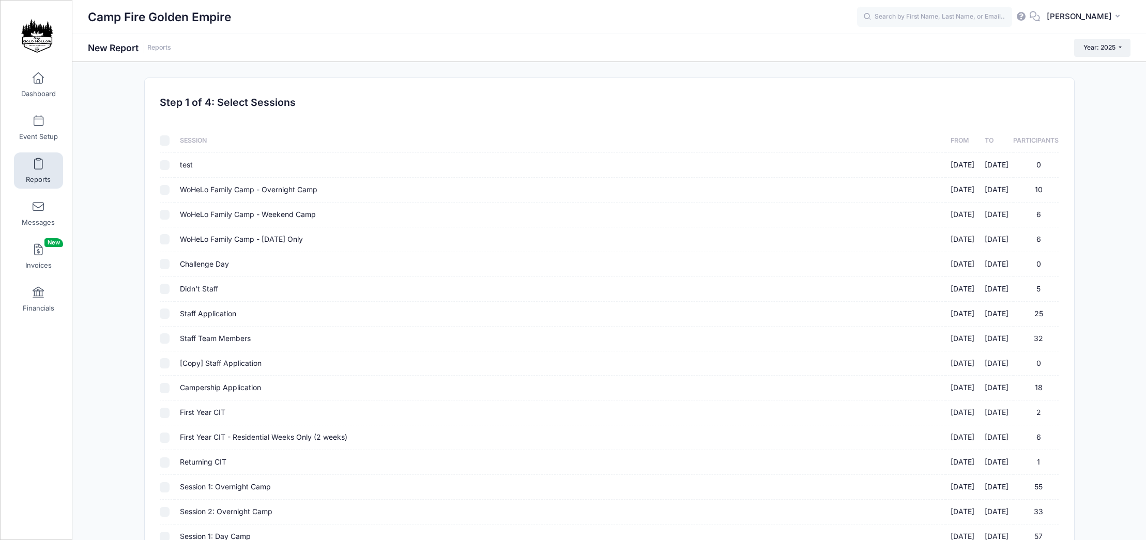
checkbox input "false"
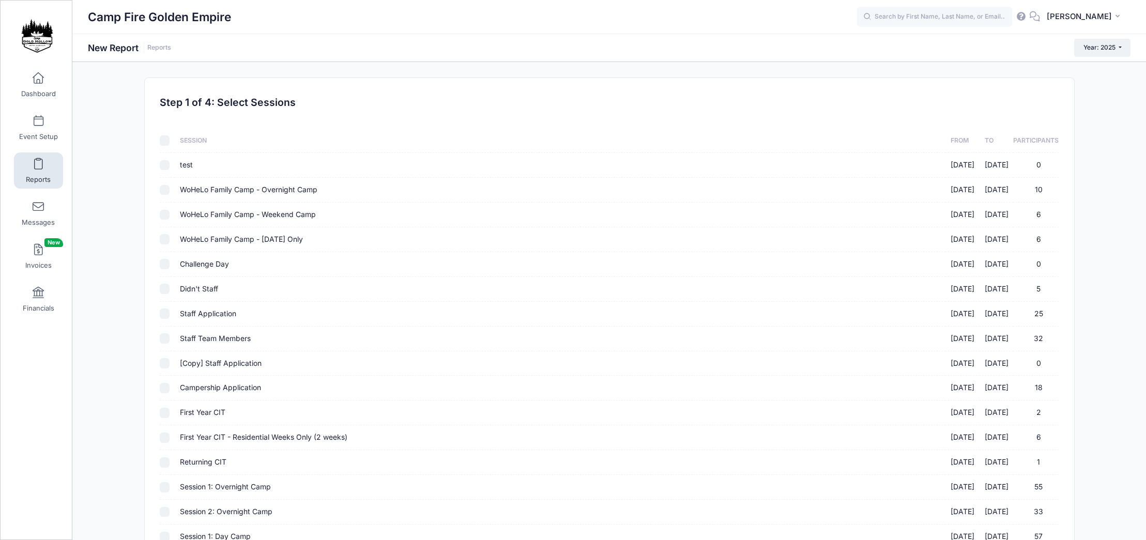
checkbox input "false"
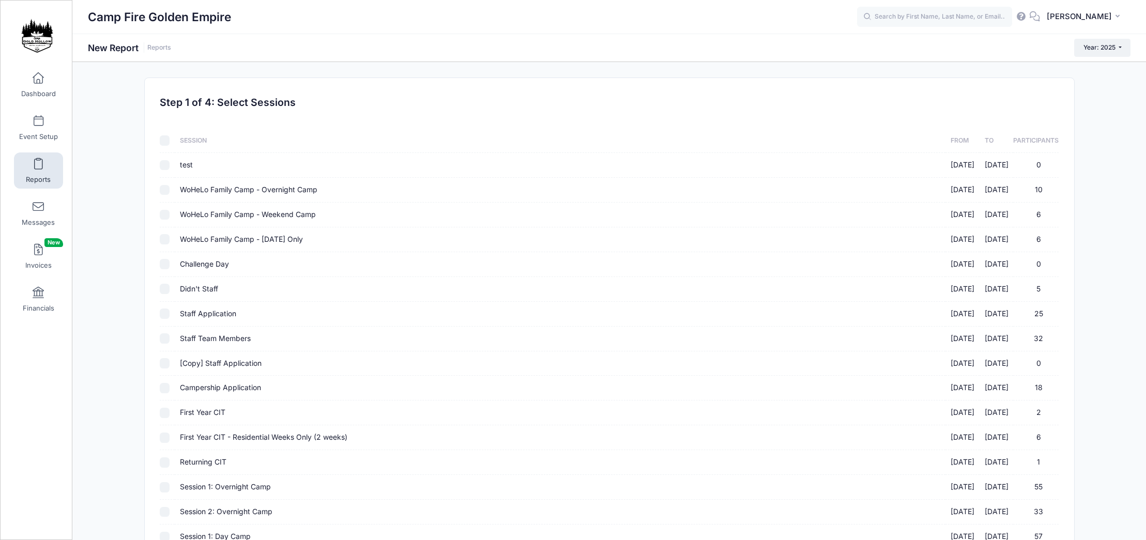
checkbox input "false"
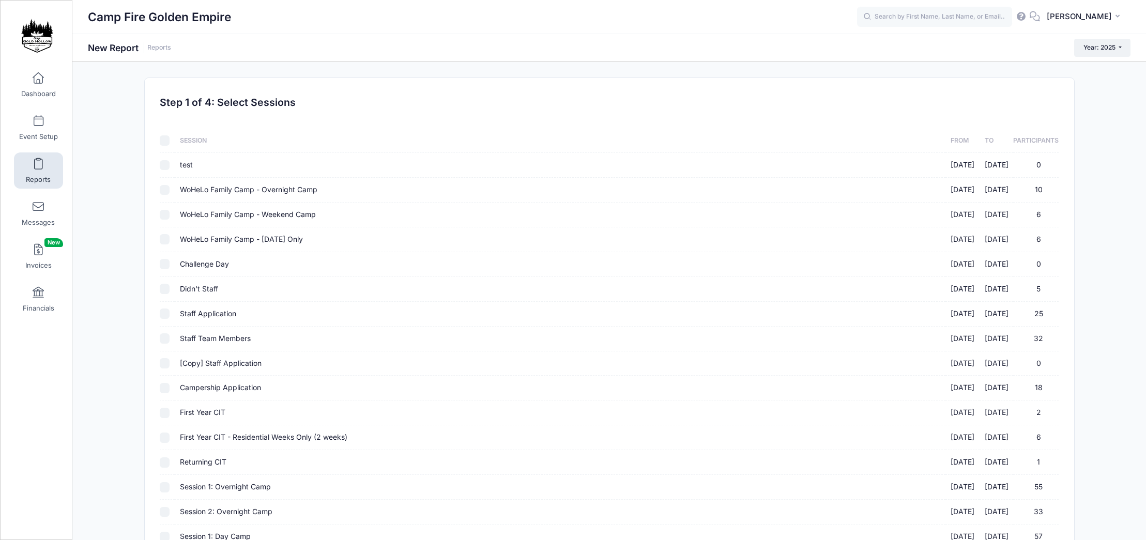
checkbox input "false"
click at [166, 189] on input "WoHeLo Family Camp - Overnight Camp 06/07/2025 - 06/08/2025 10" at bounding box center [165, 190] width 10 height 10
checkbox input "true"
click at [165, 217] on input "WoHeLo Family Camp - Weekend Camp 06/07/2025 - 06/09/2025 6" at bounding box center [165, 215] width 10 height 10
checkbox input "true"
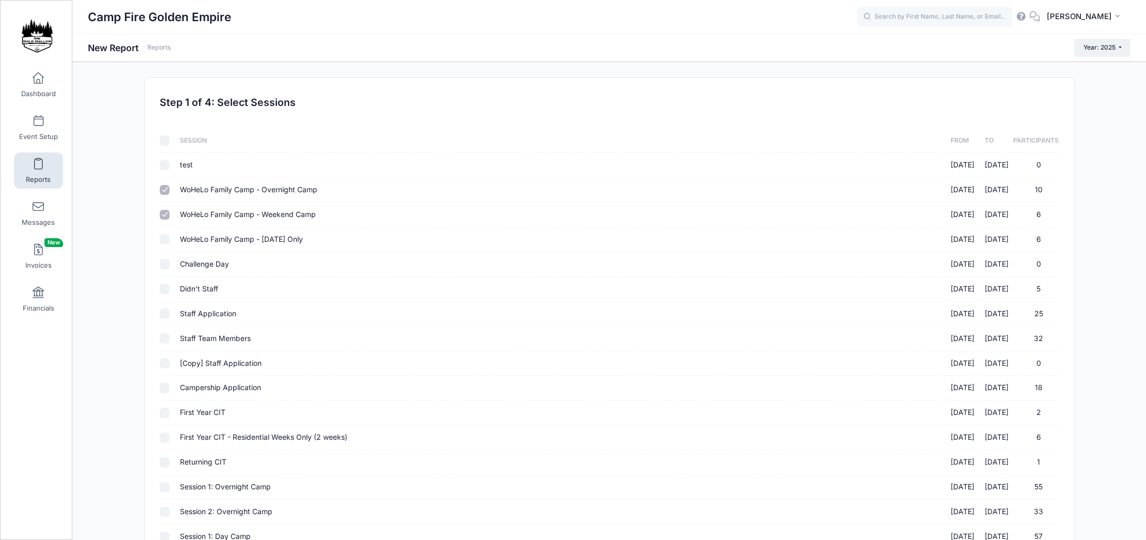
click at [163, 241] on input "WoHeLo Family Camp - Sunday Only 06/08/2025 - 06/08/2025 6" at bounding box center [165, 239] width 10 height 10
checkbox input "true"
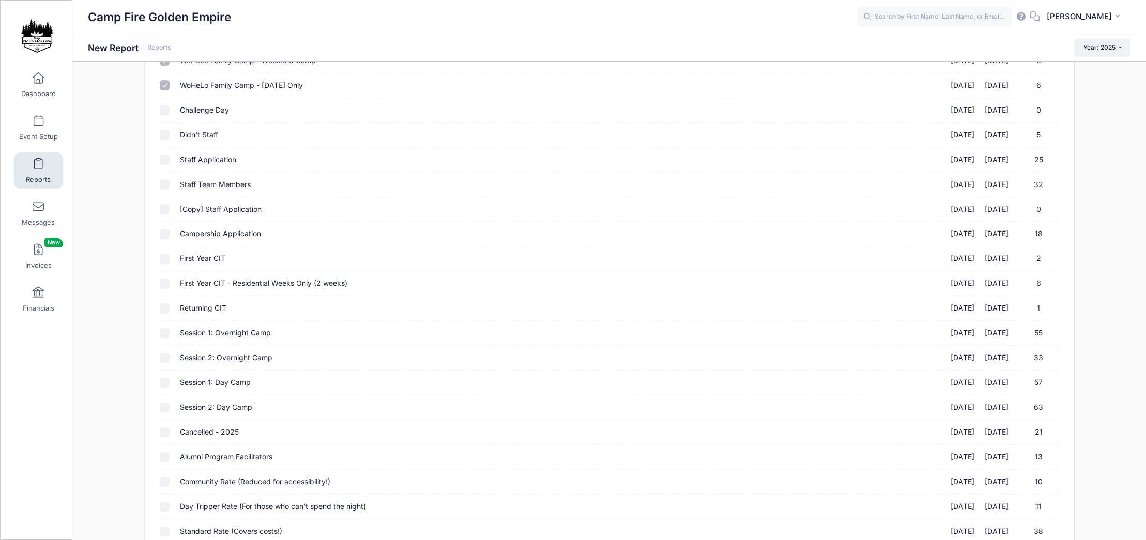
scroll to position [155, 0]
click at [164, 185] on input "Staff Team Members 07/07/2025 - 08/10/2025 32" at bounding box center [165, 183] width 10 height 10
checkbox input "true"
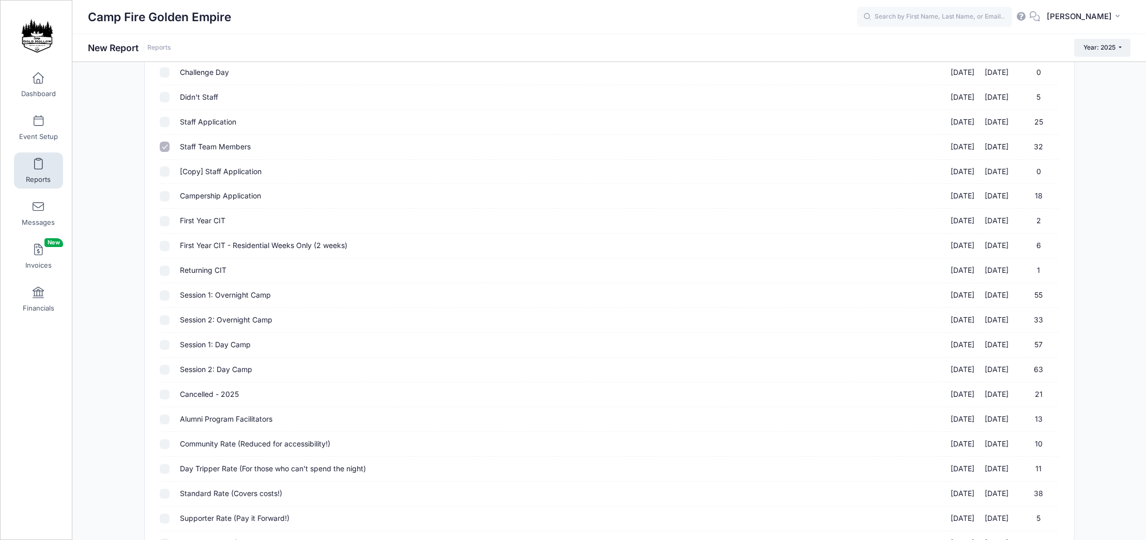
scroll to position [207, 0]
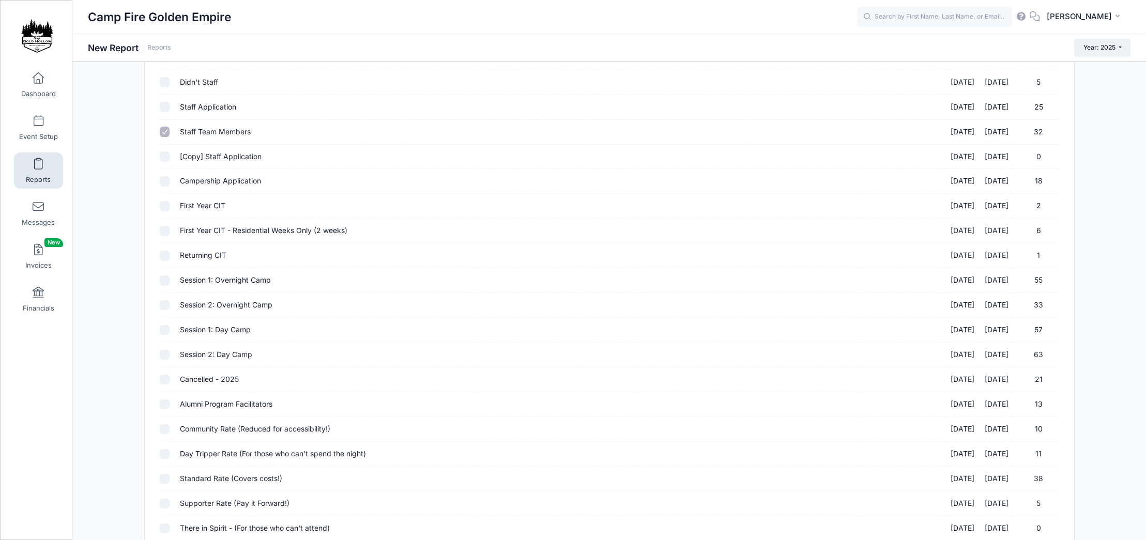
click at [158, 208] on div "Sessions Session From To Participants test 02/19/2025 - 02/21/2025 0 02/19/2025…" at bounding box center [608, 234] width 909 height 659
click at [165, 211] on td at bounding box center [167, 206] width 15 height 25
click at [166, 210] on input "First Year CIT 07/12/2025 - 08/08/2025 2" at bounding box center [165, 206] width 10 height 10
checkbox input "true"
click at [164, 233] on input "First Year CIT - Residential Weeks Only (2 weeks) 07/12/2025 - 07/26/2025 6" at bounding box center [165, 231] width 10 height 10
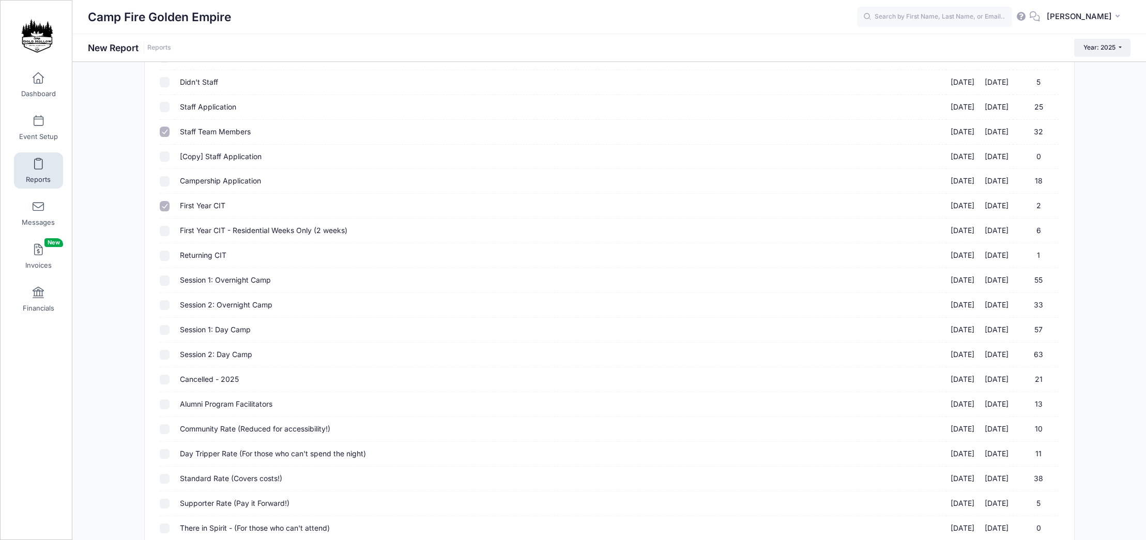
checkbox input "true"
click at [165, 253] on input "Returning CIT 07/12/2025 - 08/08/2025 1" at bounding box center [165, 256] width 10 height 10
checkbox input "true"
drag, startPoint x: 165, startPoint y: 279, endPoint x: 164, endPoint y: 298, distance: 18.6
click at [165, 280] on input "Session 1: Overnight Camp 07/12/2025 - 07/19/2025 55" at bounding box center [165, 280] width 10 height 10
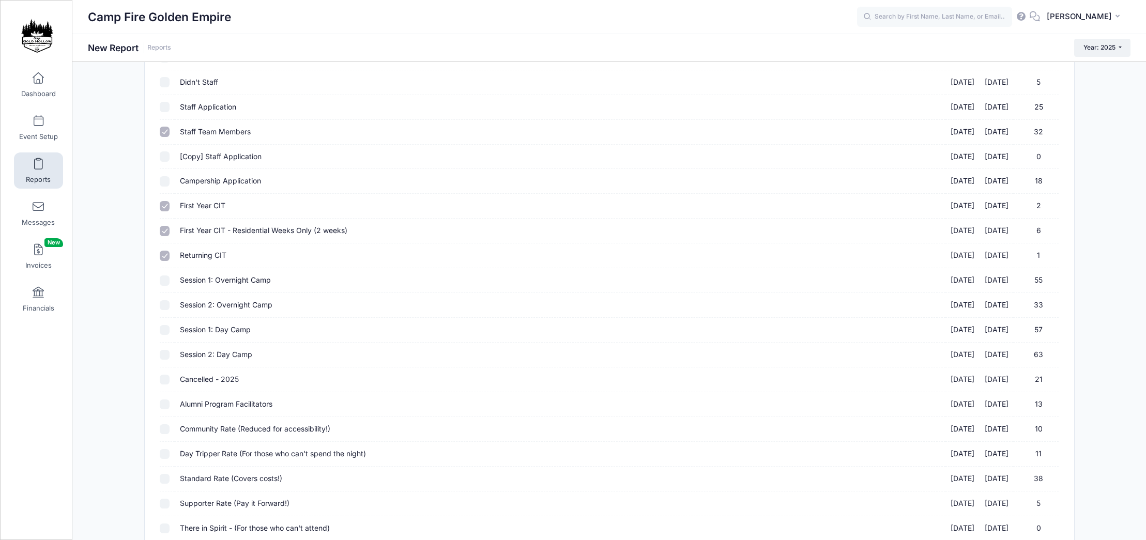
checkbox input "true"
click at [166, 309] on input "Session 2: Overnight Camp 07/19/2025 - 07/26/2025 33" at bounding box center [165, 305] width 10 height 10
checkbox input "true"
click at [164, 331] on input "Session 1: Day Camp 07/28/2025 - 08/01/2025 57" at bounding box center [165, 330] width 10 height 10
checkbox input "true"
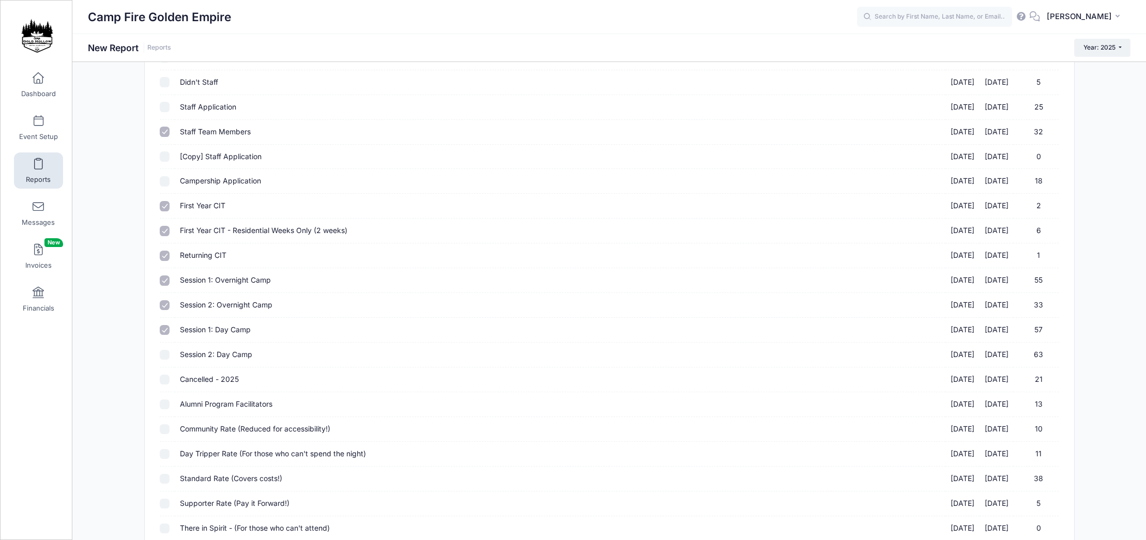
click at [163, 351] on input "Session 2: Day Camp 08/04/2025 - 08/08/2025 63" at bounding box center [165, 355] width 10 height 10
checkbox input "true"
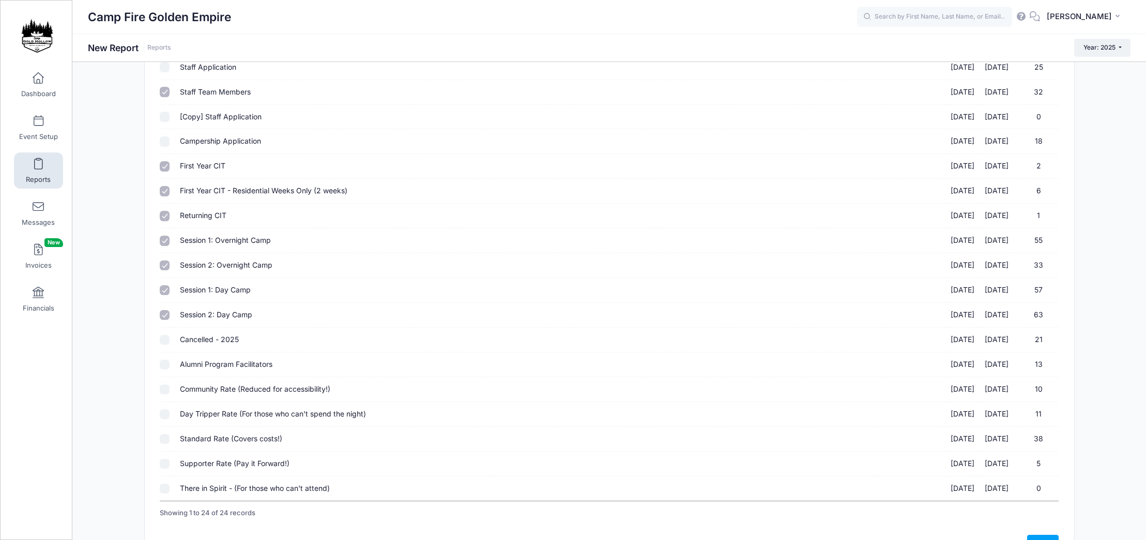
scroll to position [312, 0]
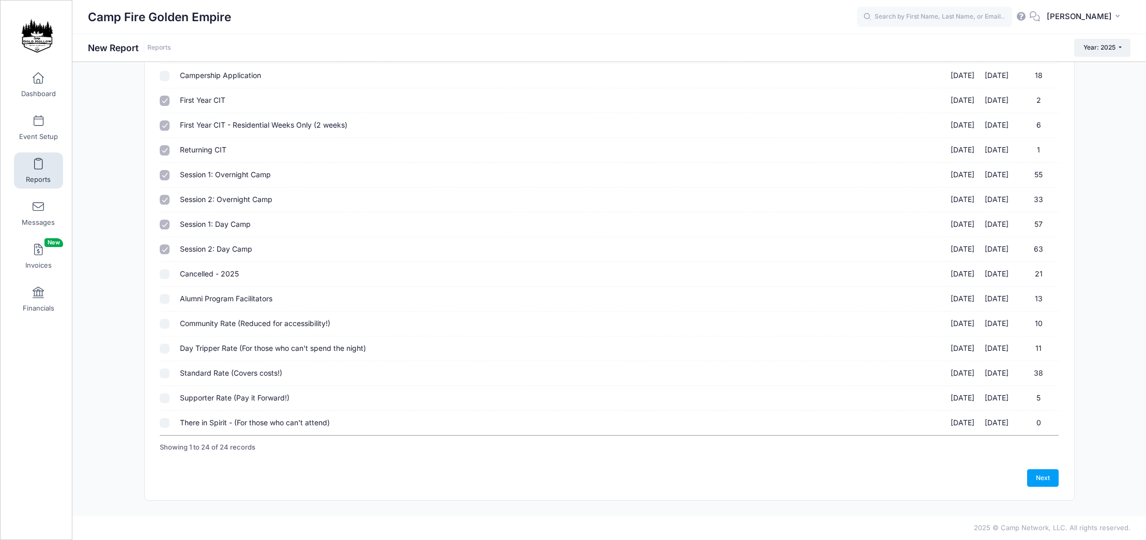
click at [164, 299] on input "Alumni Program Facilitators 09/19/2025 - 09/21/2025 13" at bounding box center [165, 299] width 10 height 10
checkbox input "true"
click at [164, 328] on input "Community Rate (Reduced for accessibility!) 09/19/2025 - 09/21/2025 10" at bounding box center [165, 324] width 10 height 10
checkbox input "true"
click at [161, 355] on td at bounding box center [167, 348] width 15 height 25
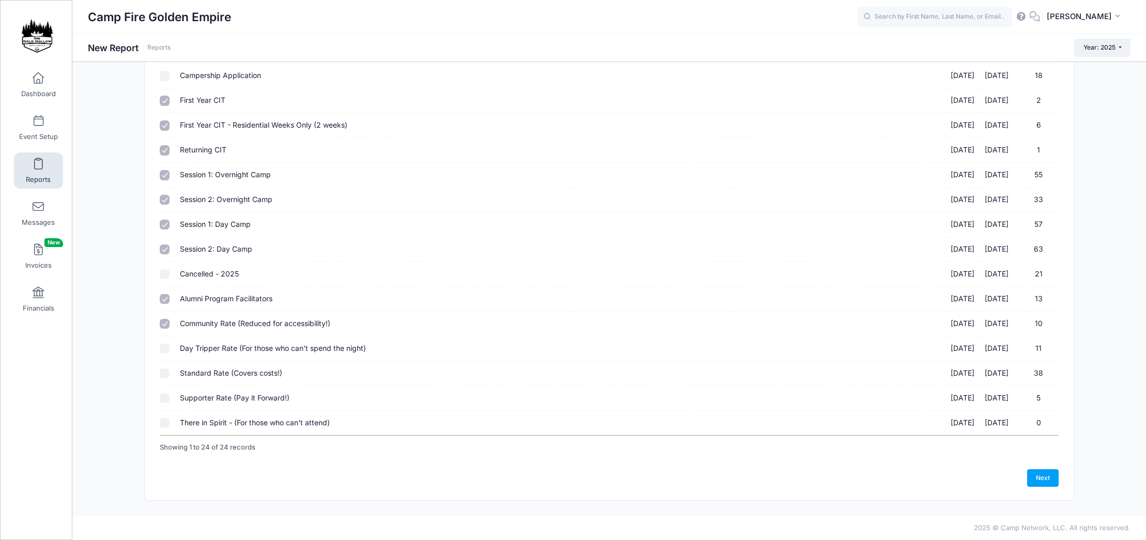
click at [162, 374] on input "Standard Rate (Covers costs!) 09/19/2025 - 09/21/2025 38" at bounding box center [165, 373] width 10 height 10
checkbox input "true"
drag, startPoint x: 166, startPoint y: 349, endPoint x: 163, endPoint y: 357, distance: 9.0
click at [166, 350] on input "Day Tripper Rate (For those who can't spend the night) 09/19/2025 - 09/21/2025 …" at bounding box center [165, 349] width 10 height 10
checkbox input "true"
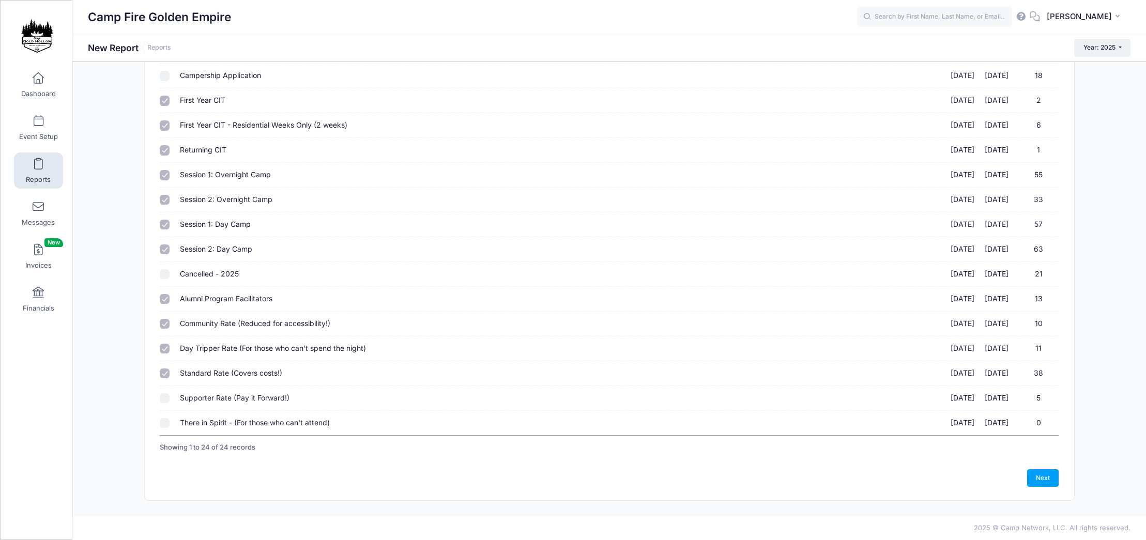
click at [164, 398] on input "Supporter Rate (Pay it Forward!) 09/19/2025 - 09/21/2025 5" at bounding box center [165, 398] width 10 height 10
checkbox input "true"
click at [1049, 482] on link "Next" at bounding box center [1043, 478] width 32 height 18
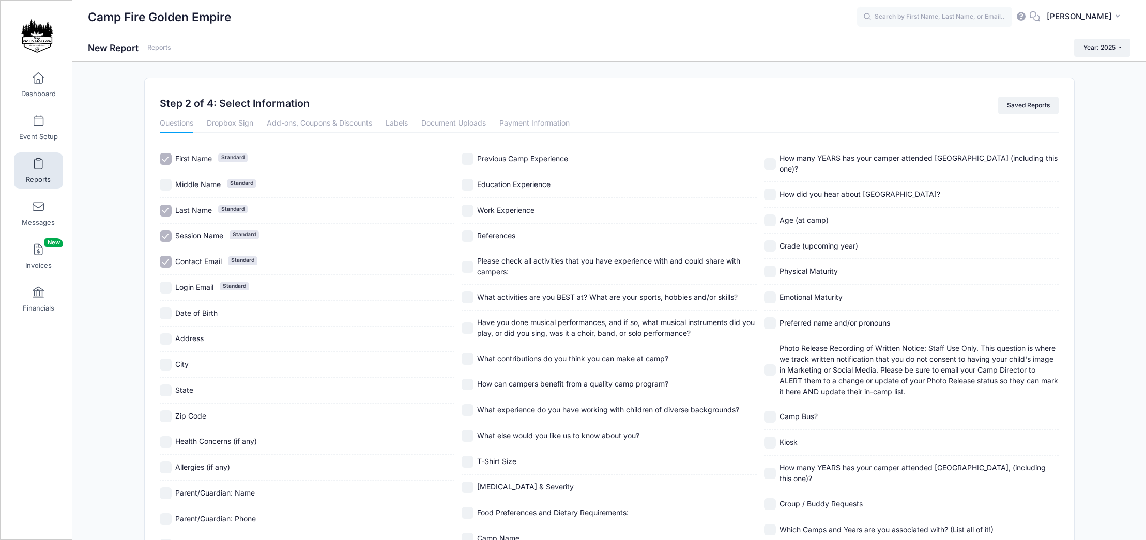
click at [165, 213] on input "Last Name Standard" at bounding box center [166, 211] width 12 height 12
checkbox input "false"
click at [168, 237] on input "Session Name Standard" at bounding box center [166, 236] width 12 height 12
checkbox input "false"
click at [166, 260] on input "Contact Email Standard" at bounding box center [166, 262] width 12 height 12
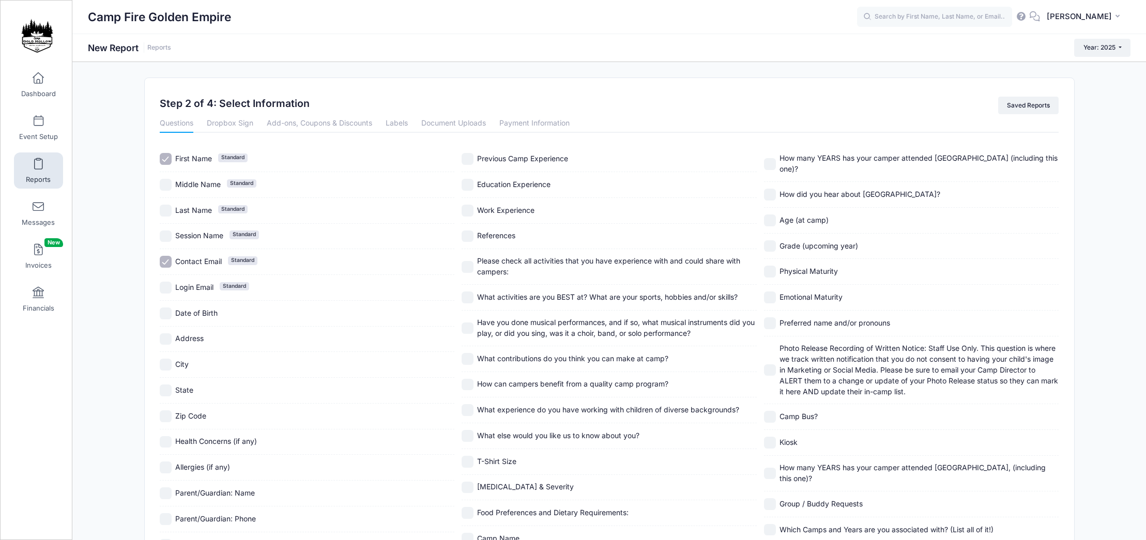
checkbox input "false"
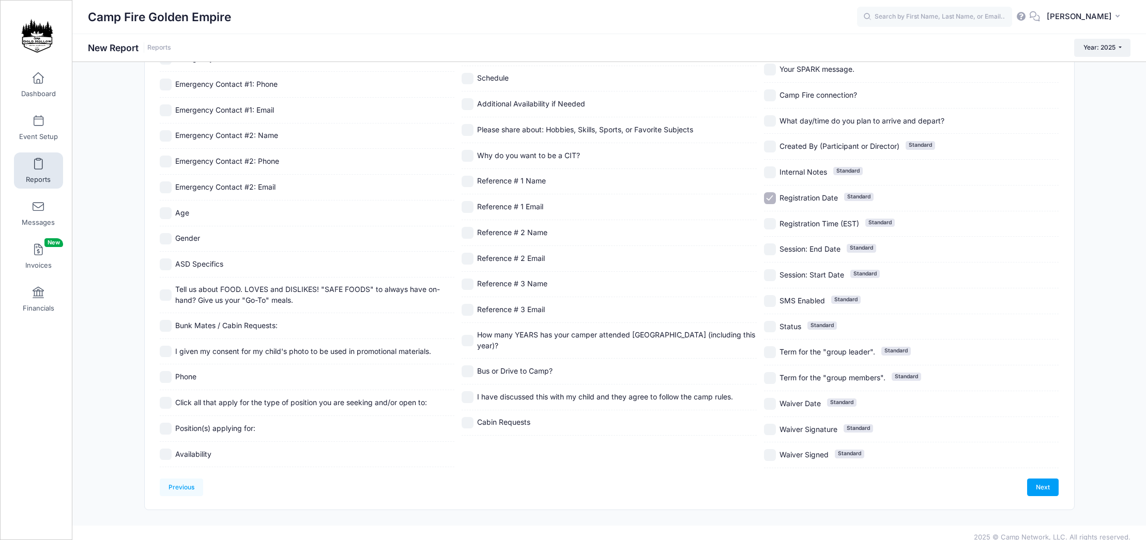
scroll to position [517, 0]
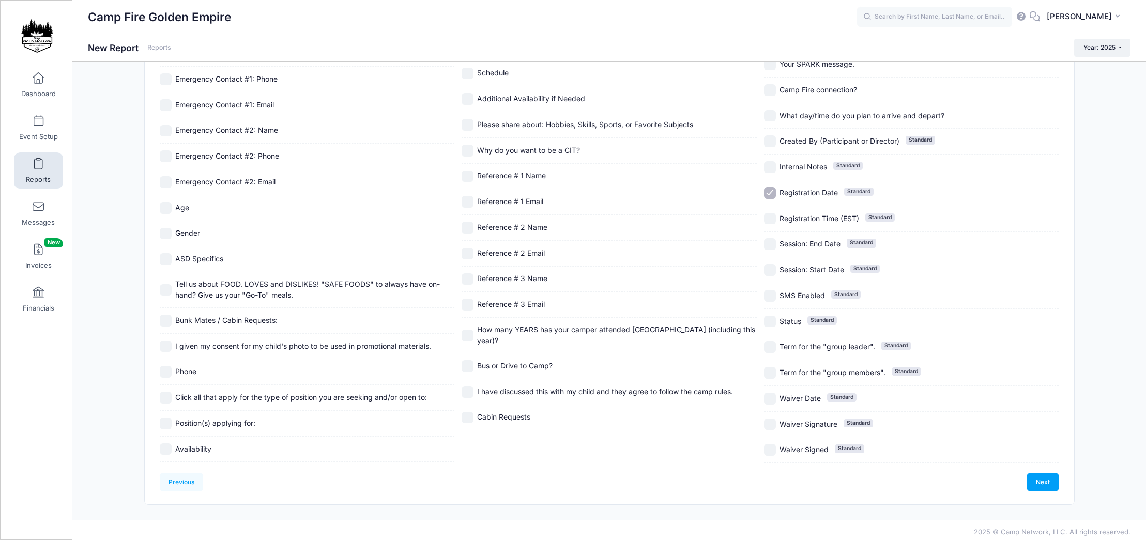
click at [770, 194] on input "Registration Date Standard" at bounding box center [770, 193] width 12 height 12
checkbox input "false"
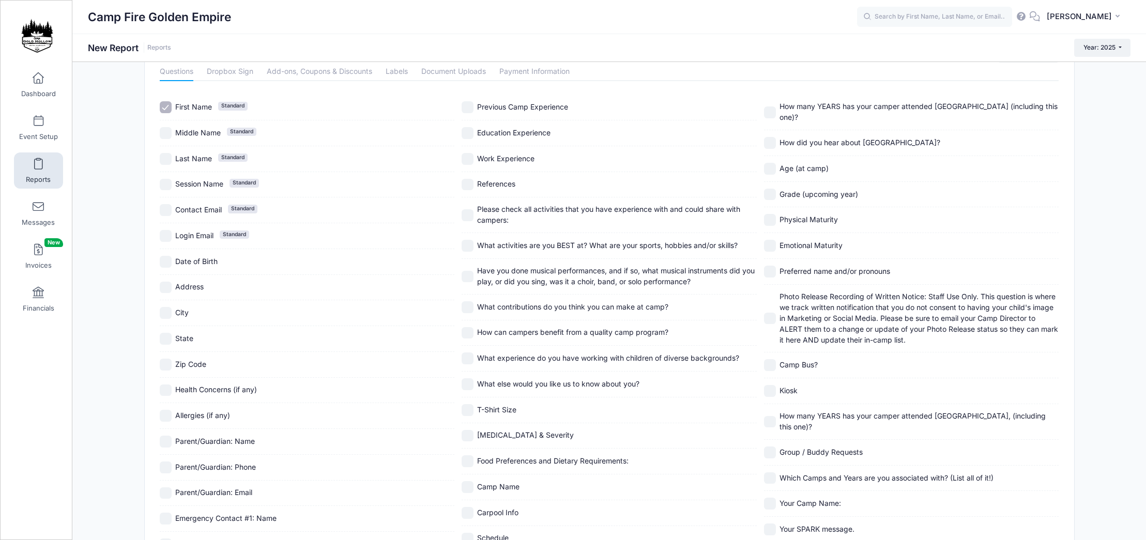
scroll to position [0, 0]
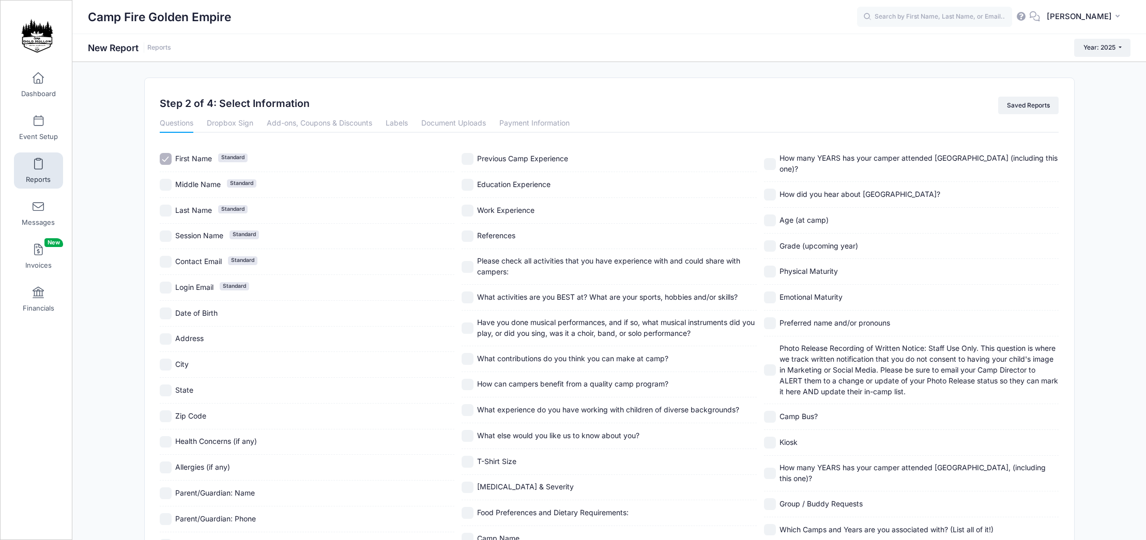
click at [165, 210] on input "Last Name Standard" at bounding box center [166, 211] width 12 height 12
checkbox input "true"
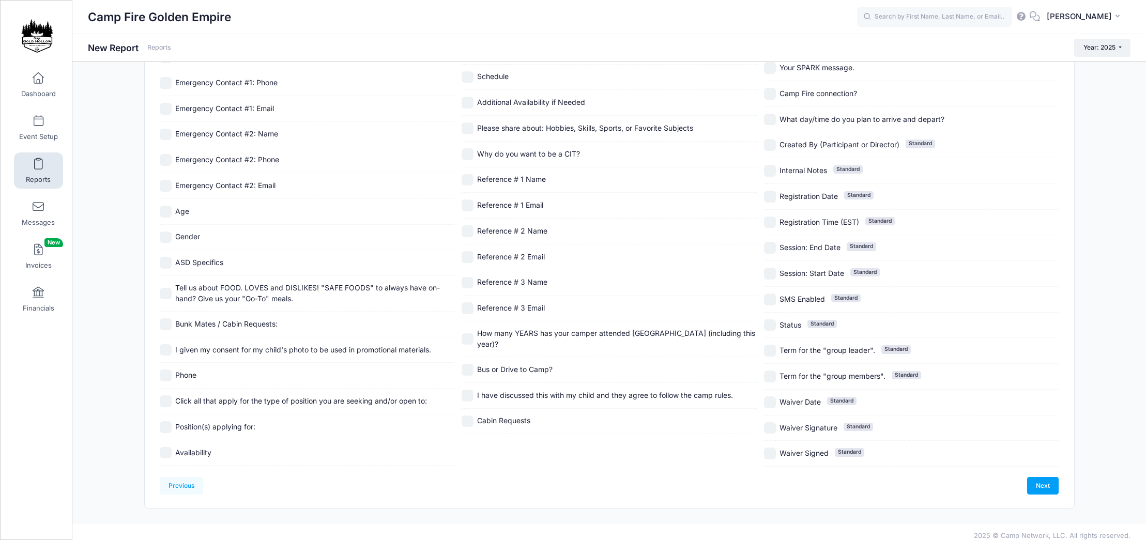
scroll to position [517, 0]
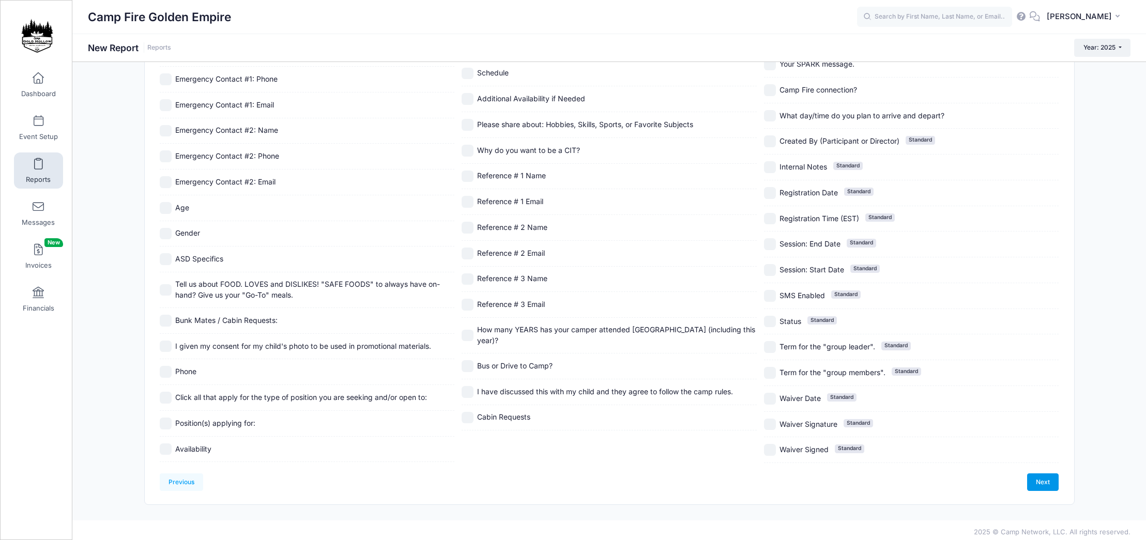
click at [1041, 483] on link "Next" at bounding box center [1043, 482] width 32 height 18
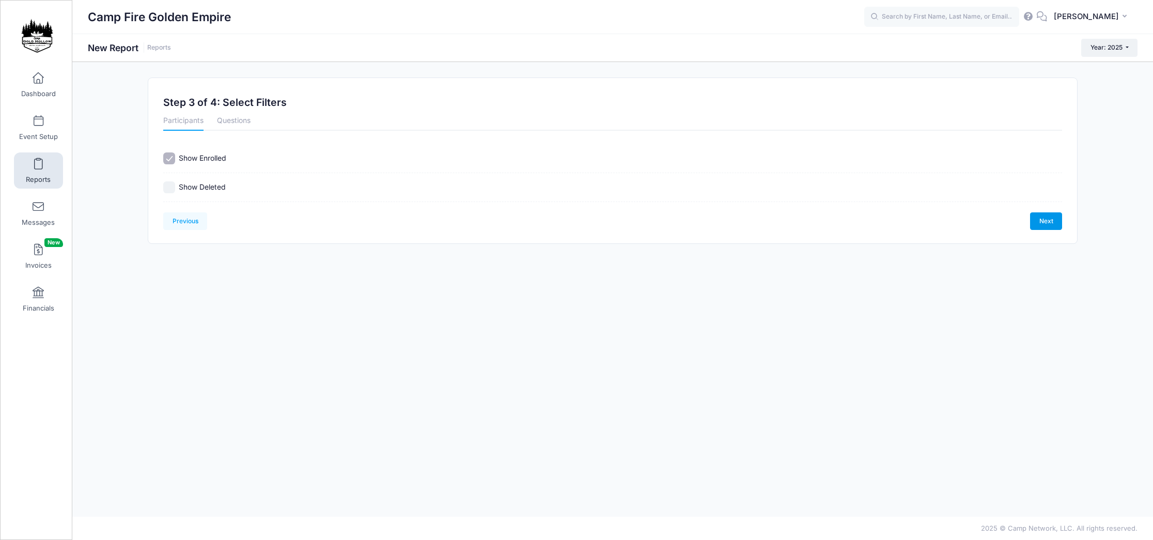
click at [1051, 223] on link "Next" at bounding box center [1046, 221] width 32 height 18
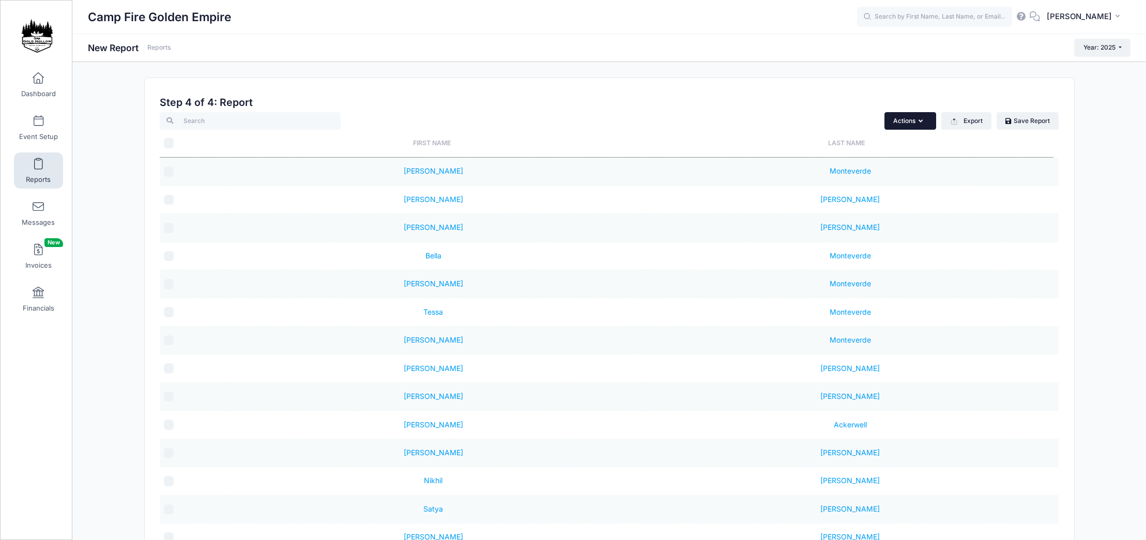
click at [919, 126] on button "Actions" at bounding box center [910, 121] width 52 height 18
click at [990, 143] on th "Last Name" at bounding box center [846, 143] width 414 height 27
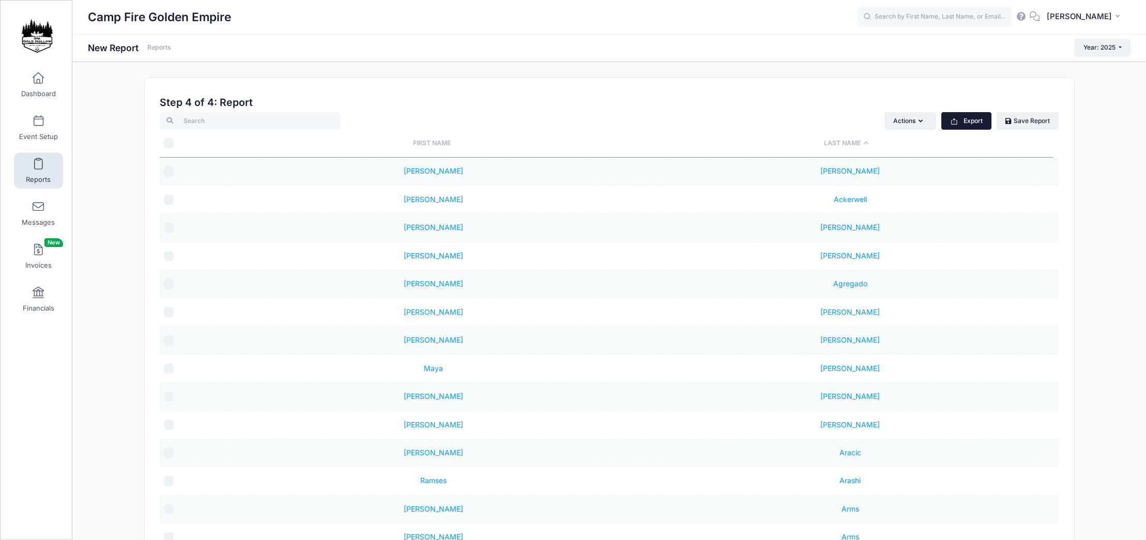
click at [980, 125] on button "Export" at bounding box center [966, 121] width 50 height 18
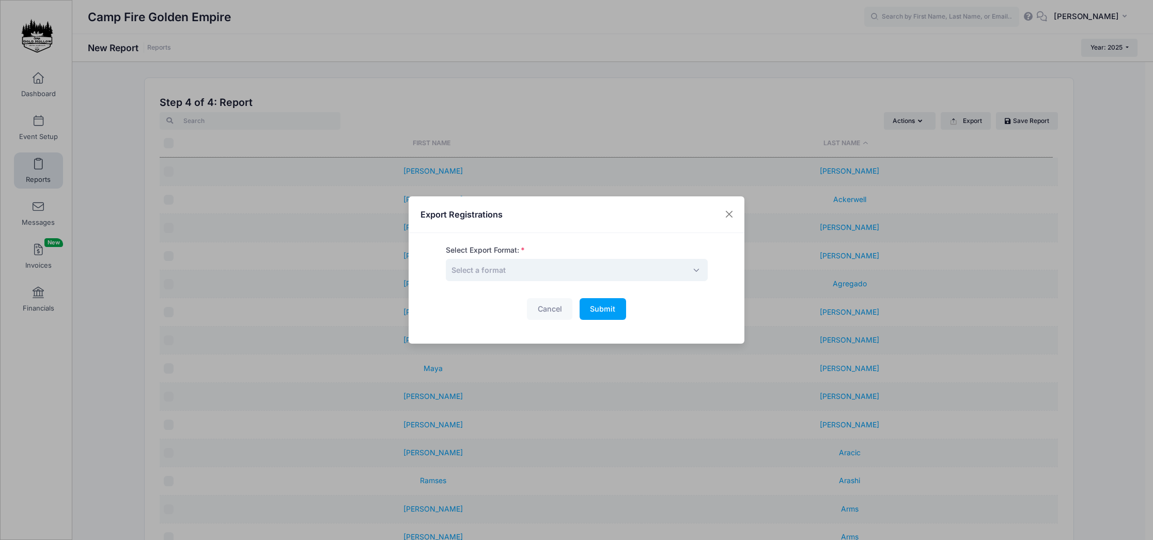
click at [471, 278] on span "Select a format" at bounding box center [577, 270] width 262 height 22
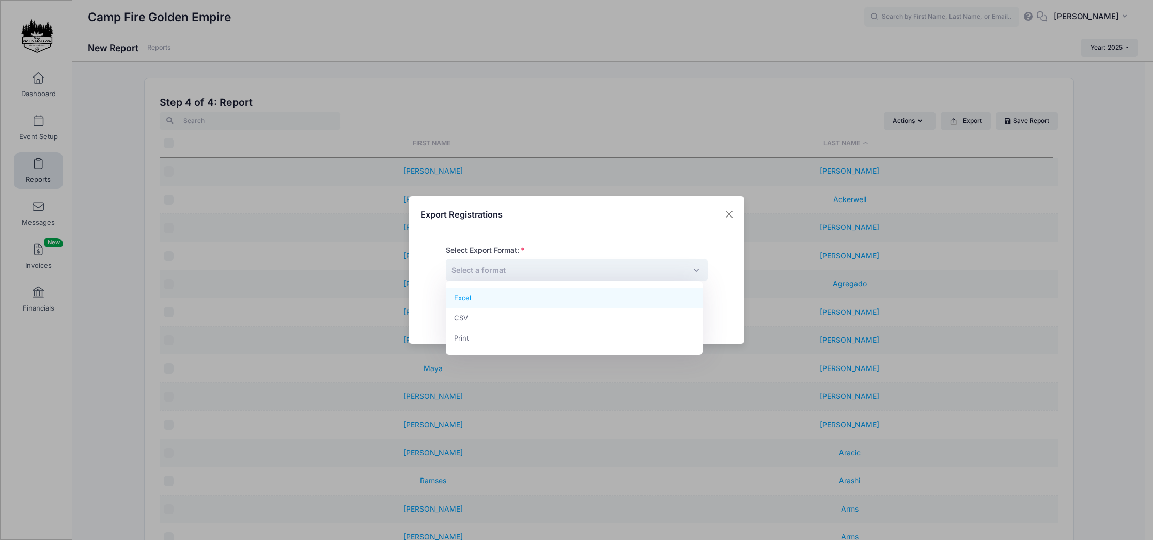
select select "excel"
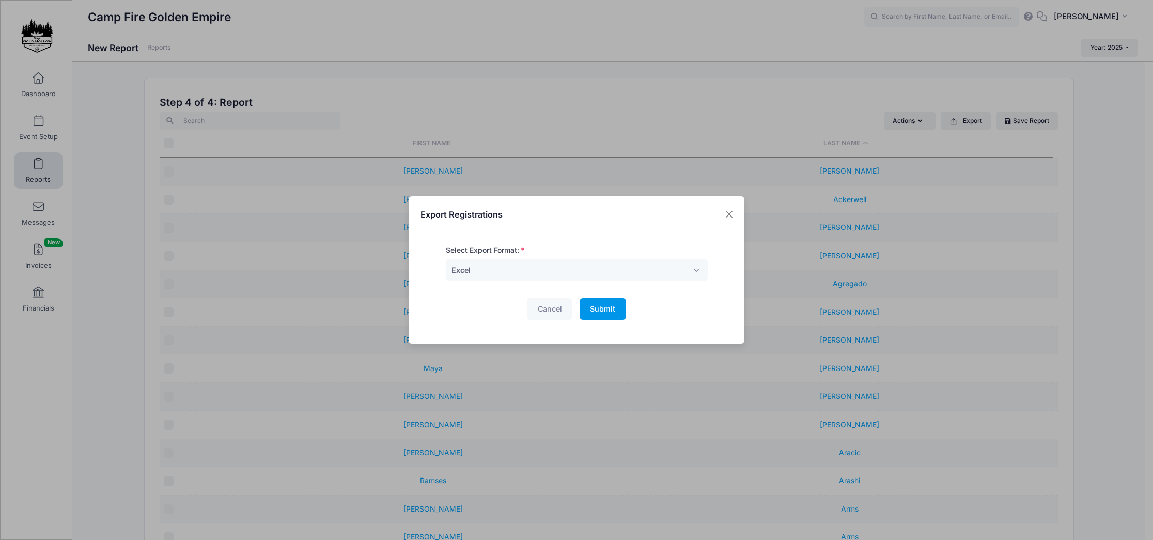
click at [599, 308] on span "Submit" at bounding box center [602, 308] width 25 height 9
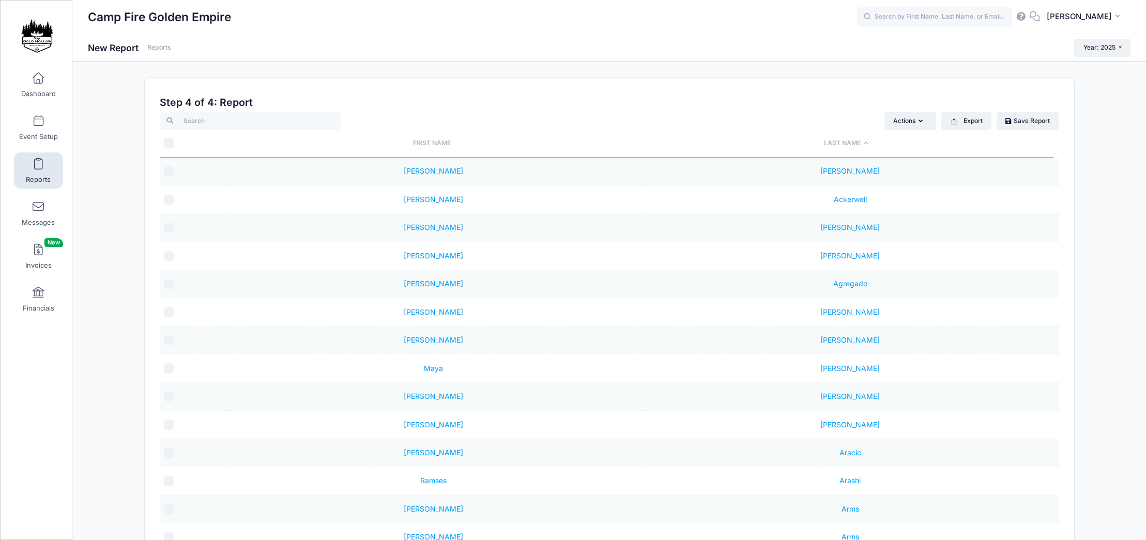
click at [35, 174] on link "Reports" at bounding box center [38, 170] width 49 height 36
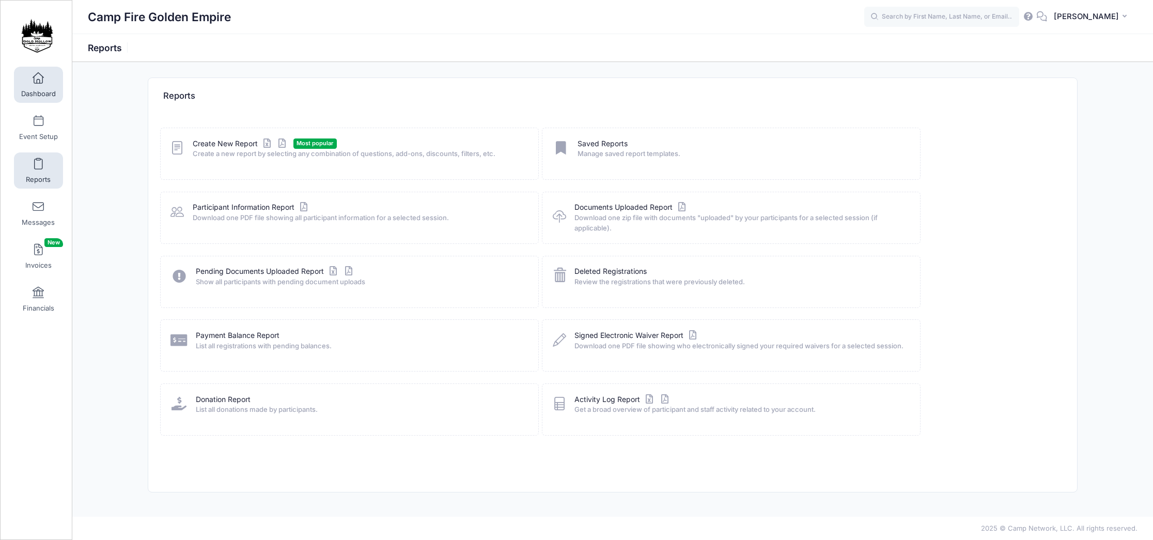
click at [39, 94] on span "Dashboard" at bounding box center [38, 93] width 35 height 9
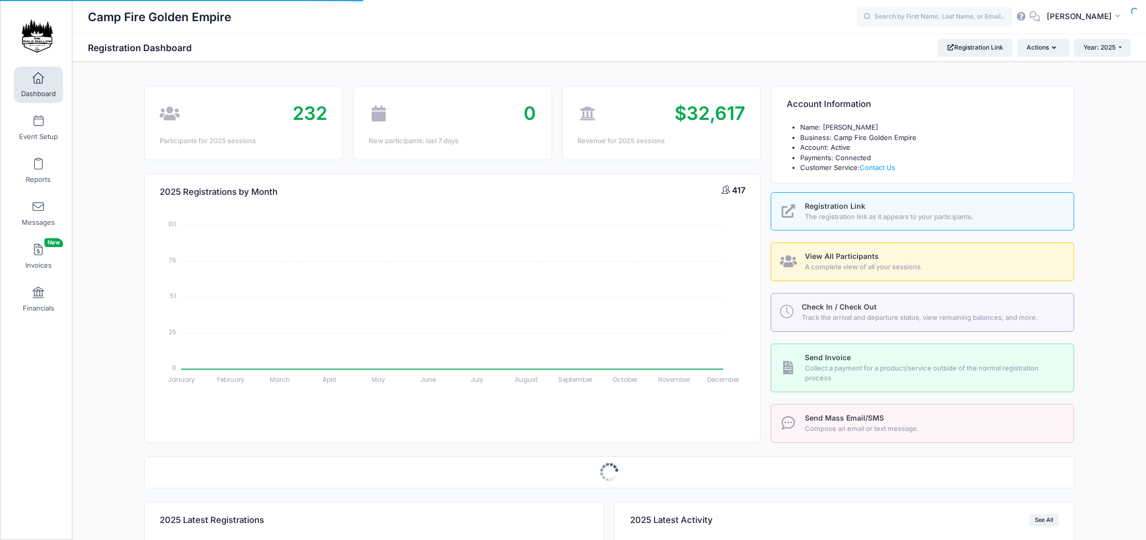
select select
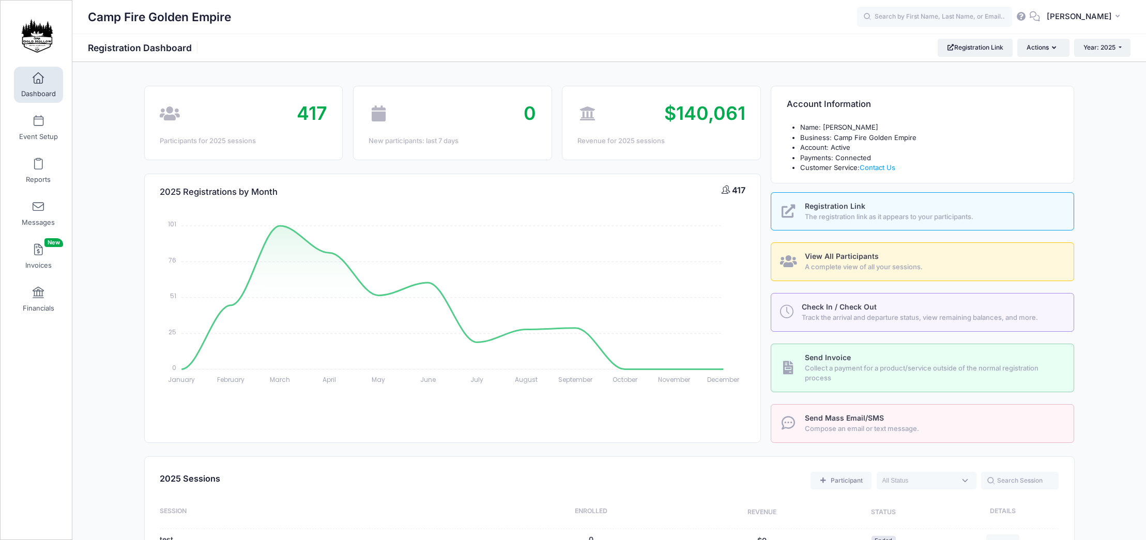
click at [878, 266] on span "A complete view of all your sessions." at bounding box center [932, 267] width 257 height 10
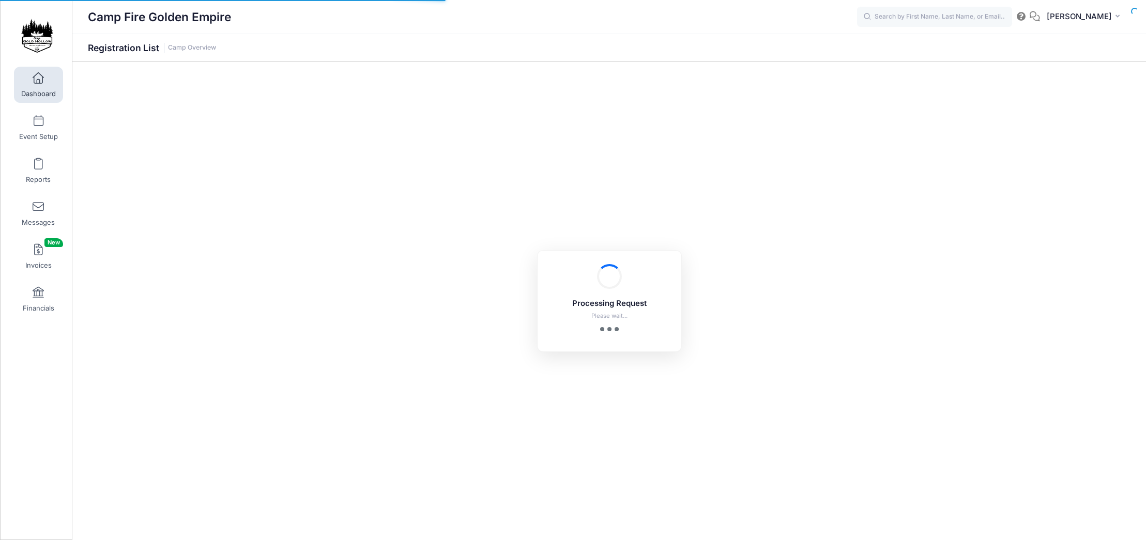
select select "10"
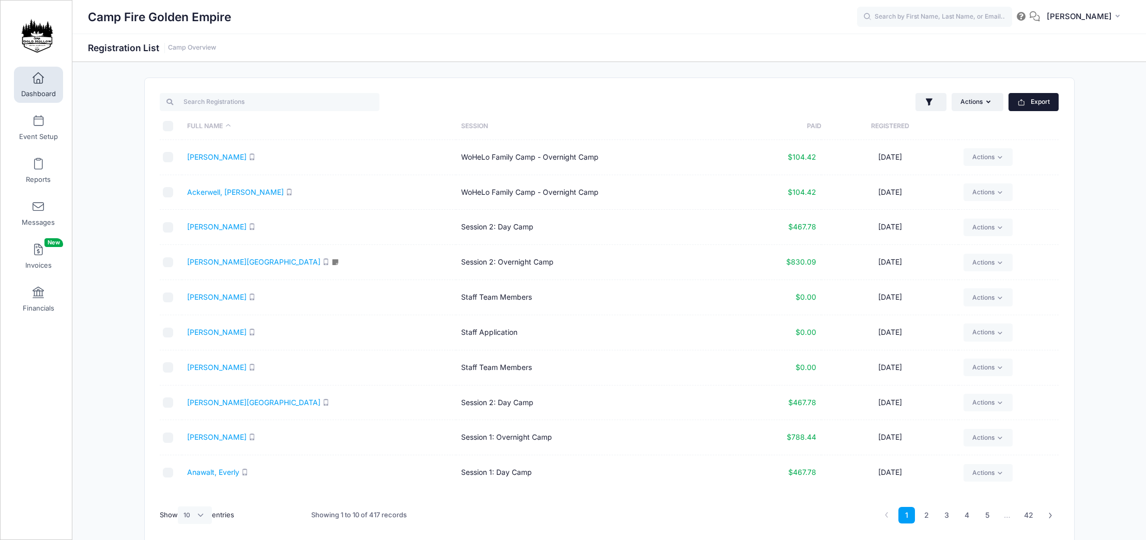
click at [1020, 105] on icon "button" at bounding box center [1021, 103] width 6 height 5
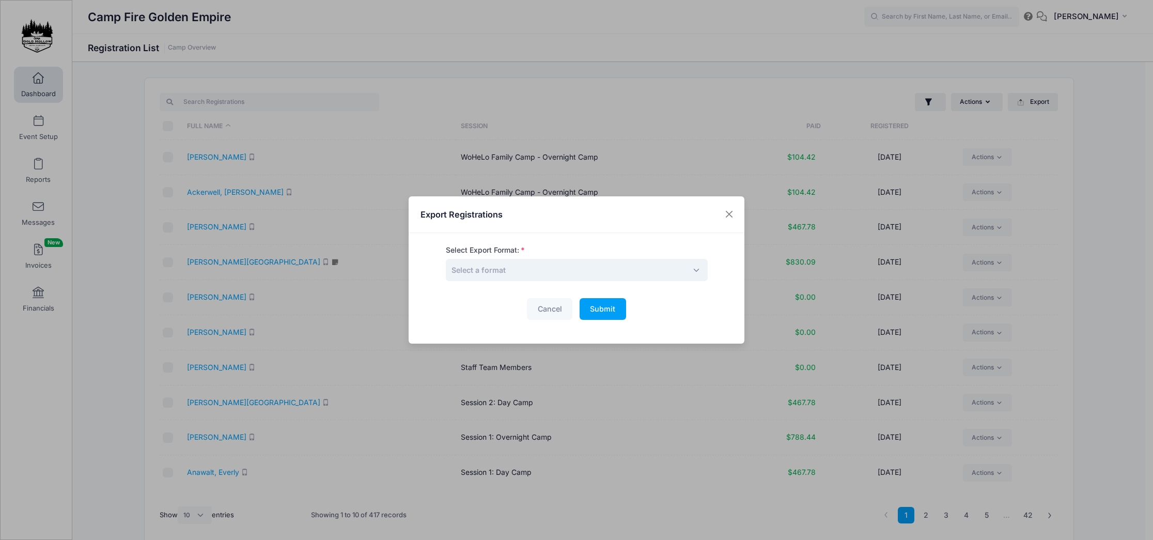
click at [528, 270] on span "Select a format" at bounding box center [577, 270] width 262 height 22
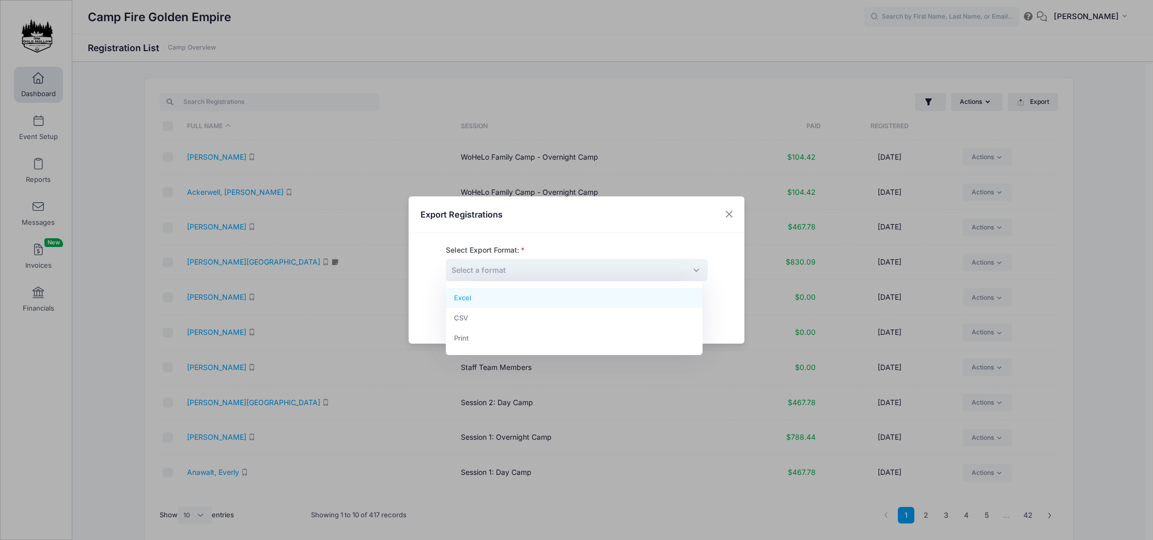
select select "excel"
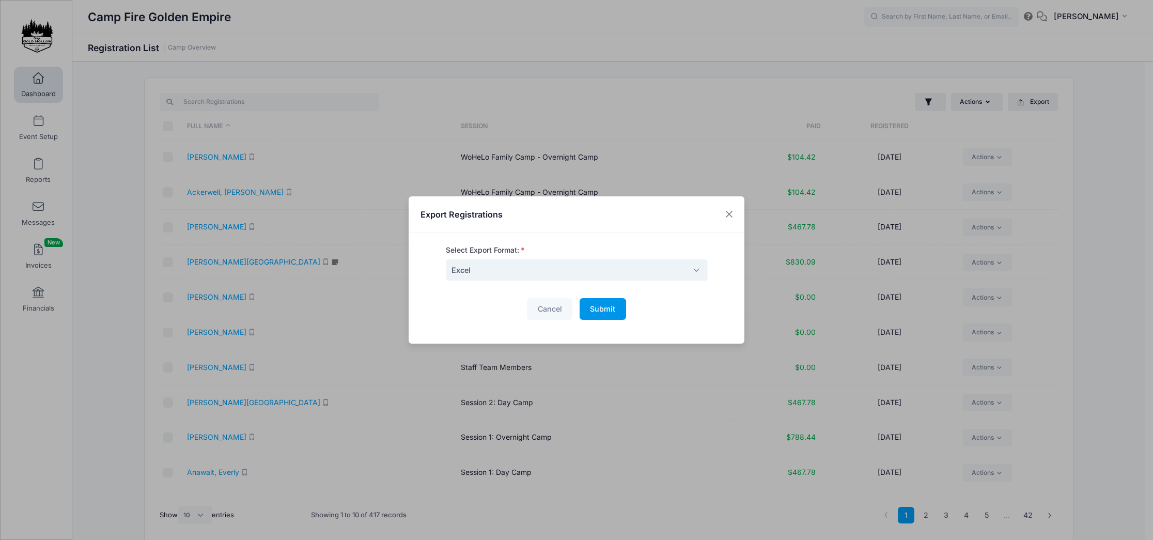
click at [598, 306] on span "Submit" at bounding box center [602, 308] width 25 height 9
